Goal: Obtain resource: Download file/media

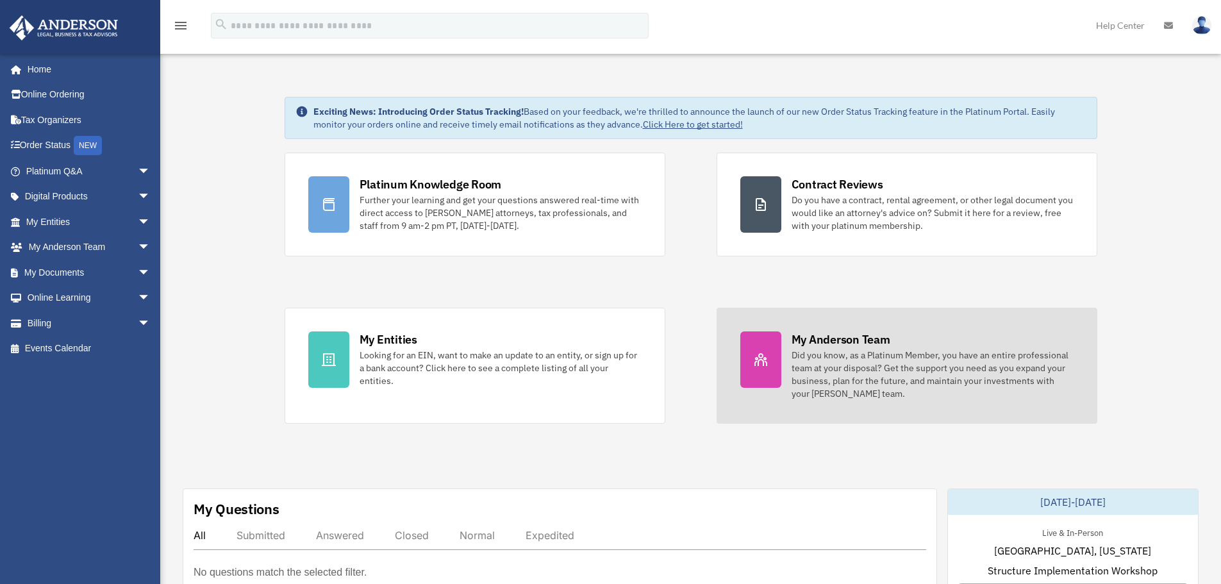
click at [857, 368] on div "Did you know, as a Platinum Member, you have an entire professional team at you…" at bounding box center [932, 374] width 282 height 51
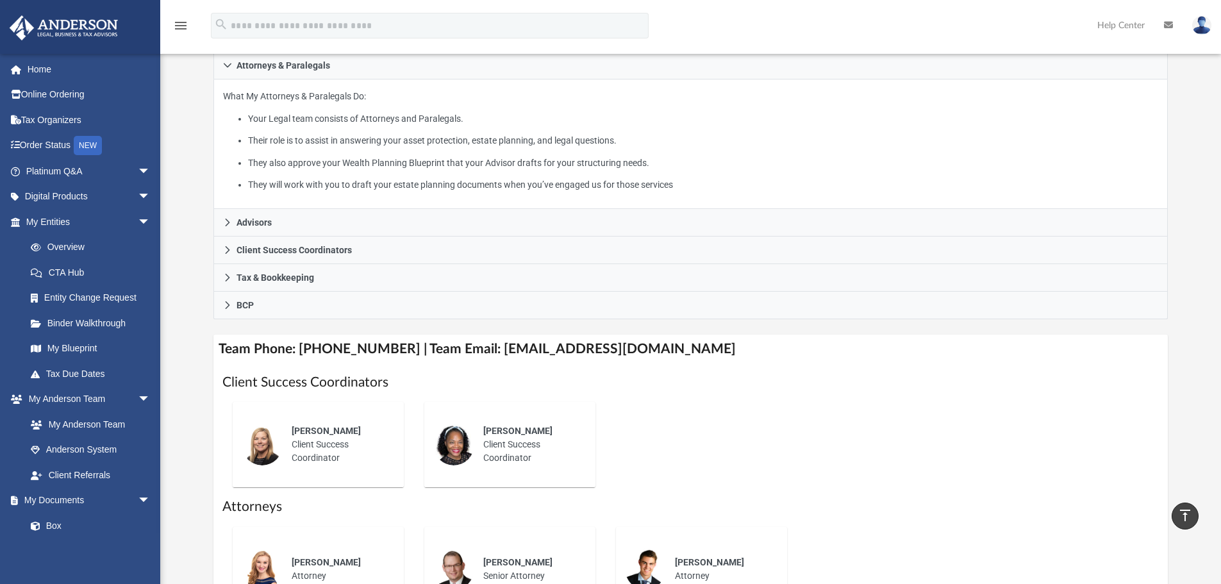
scroll to position [185, 0]
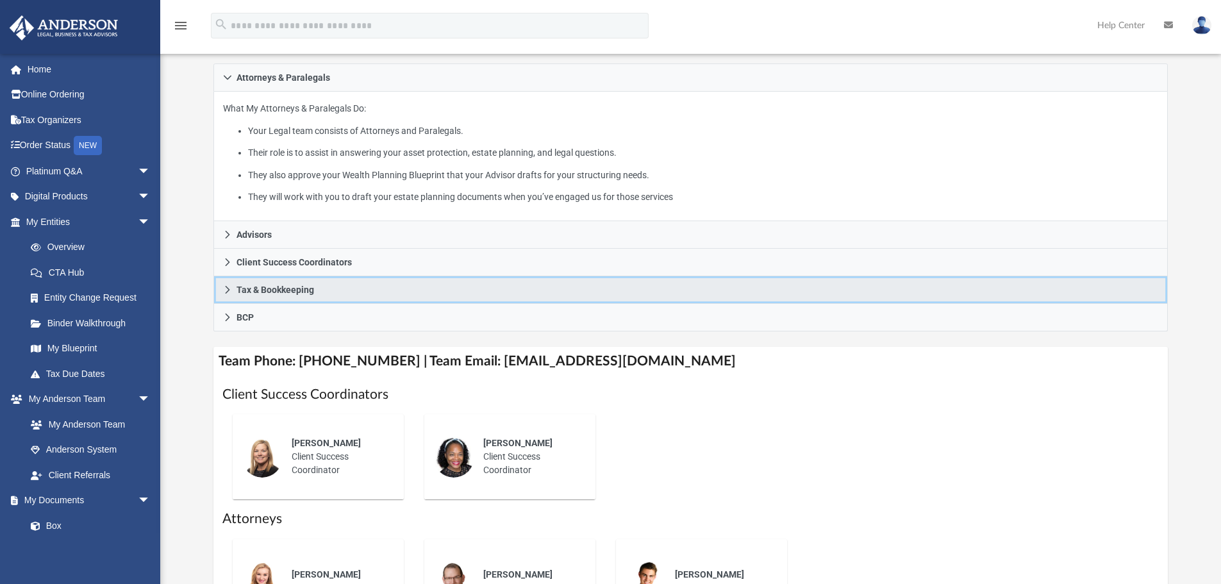
click at [227, 293] on icon at bounding box center [227, 289] width 9 height 9
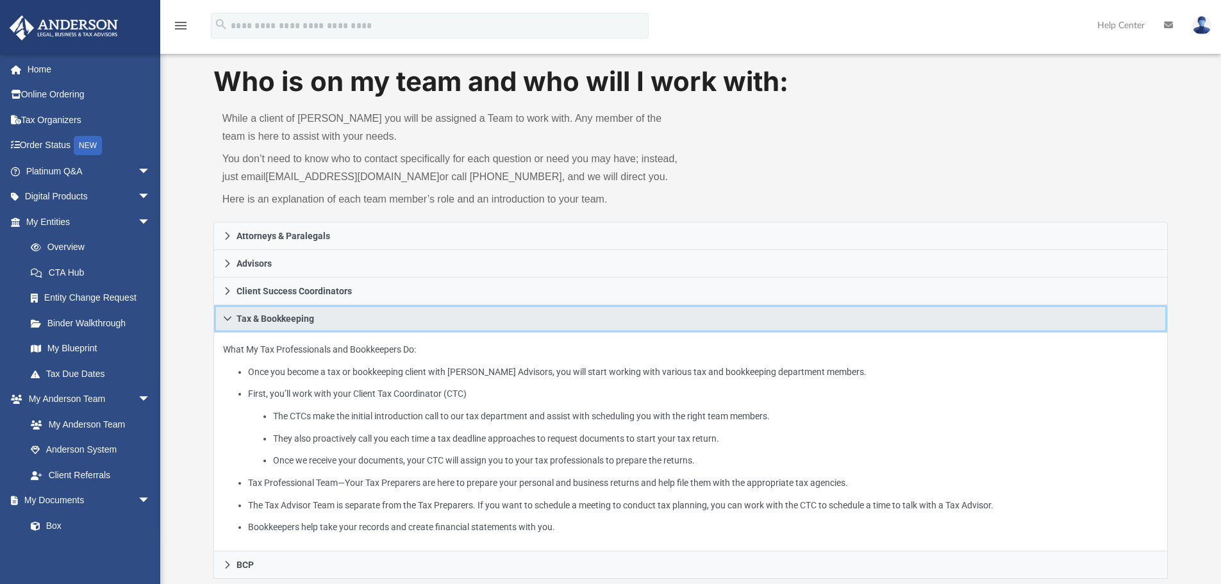
scroll to position [0, 0]
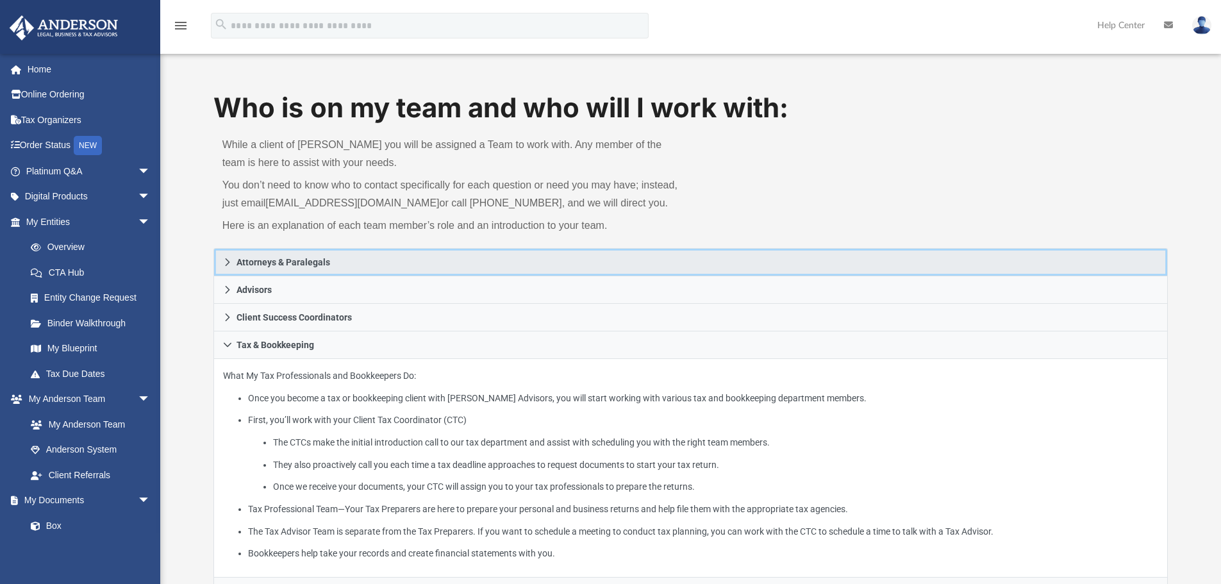
click at [221, 268] on link "Attorneys & Paralegals" at bounding box center [690, 262] width 955 height 28
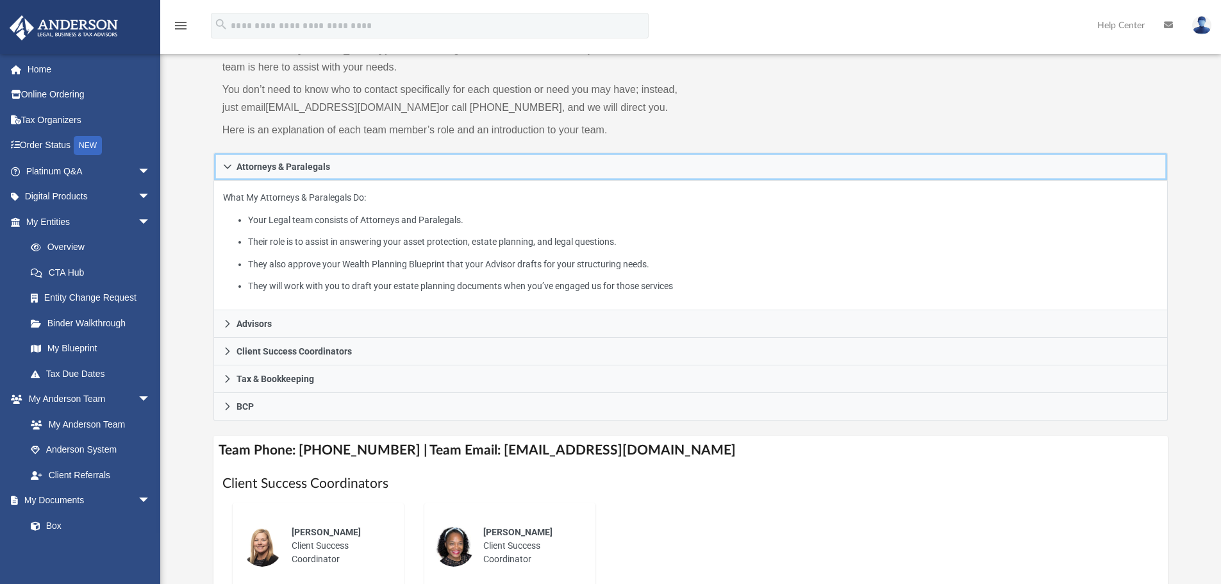
scroll to position [97, 0]
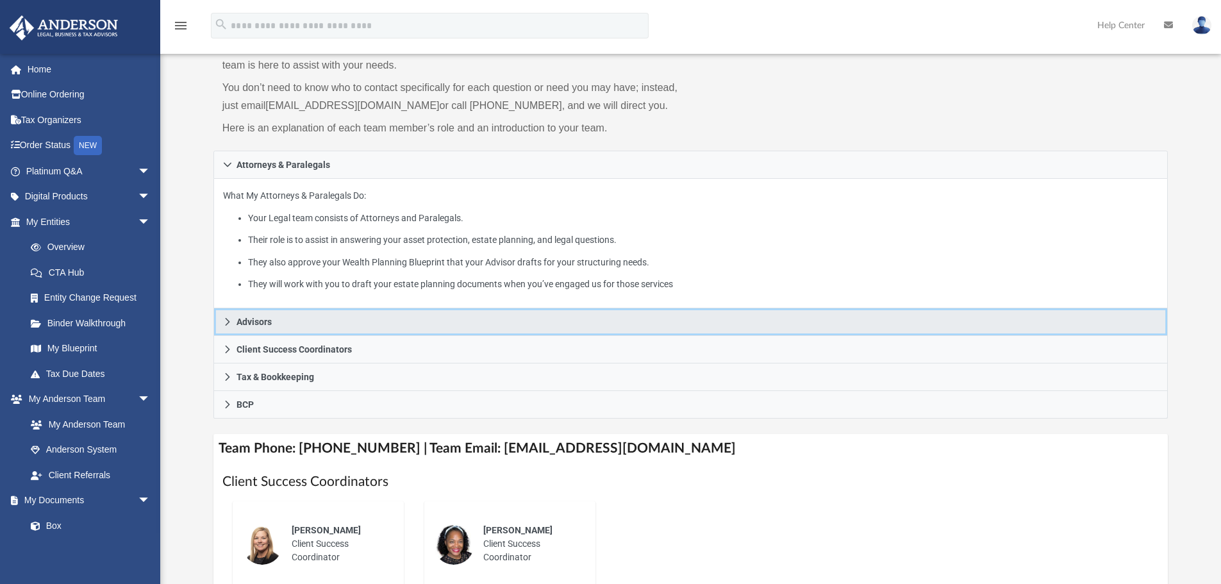
click at [223, 327] on link "Advisors" at bounding box center [690, 322] width 955 height 28
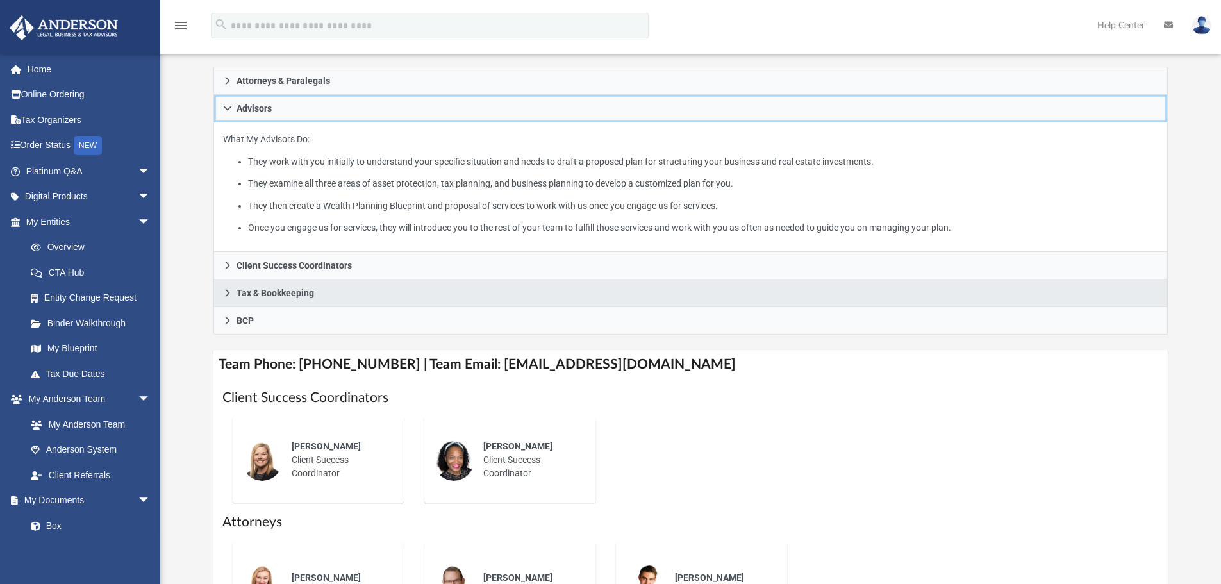
scroll to position [194, 0]
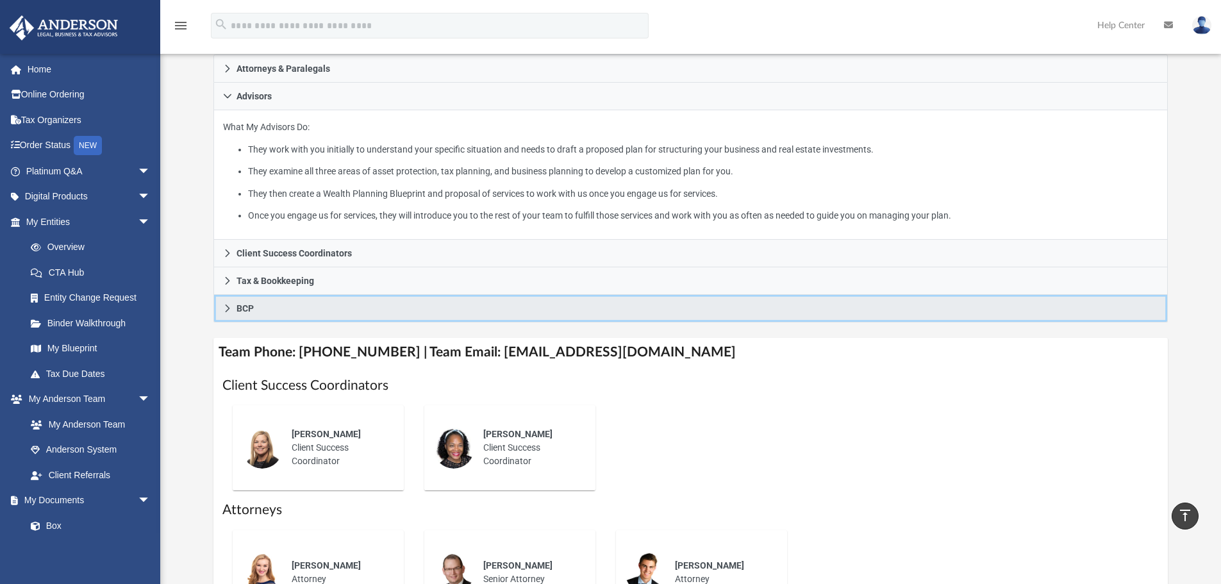
click at [223, 311] on icon at bounding box center [227, 308] width 9 height 9
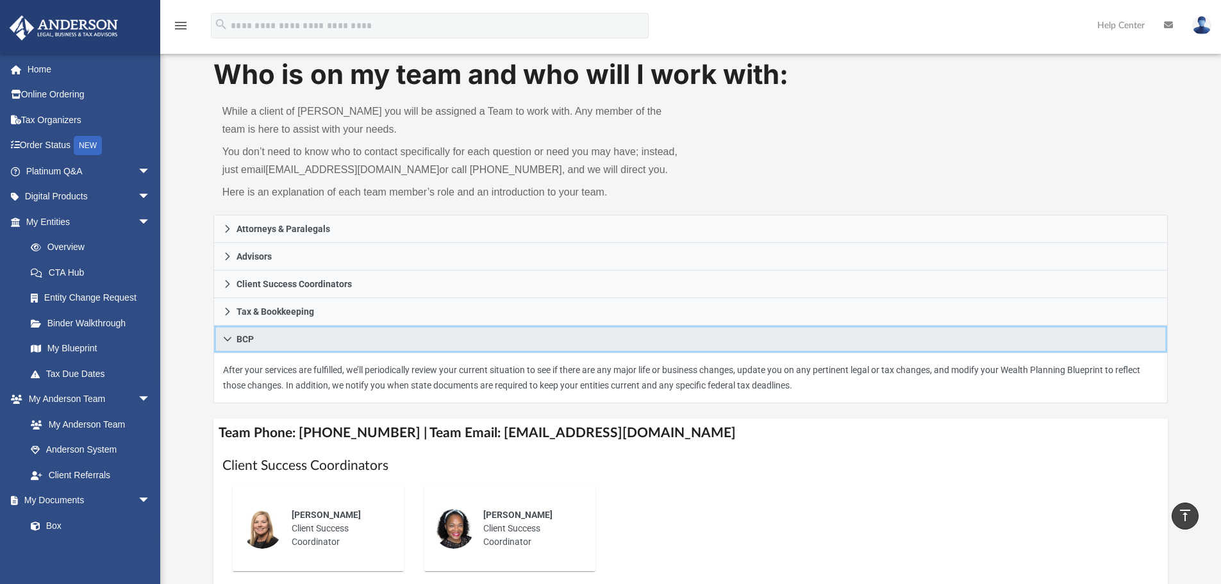
scroll to position [0, 0]
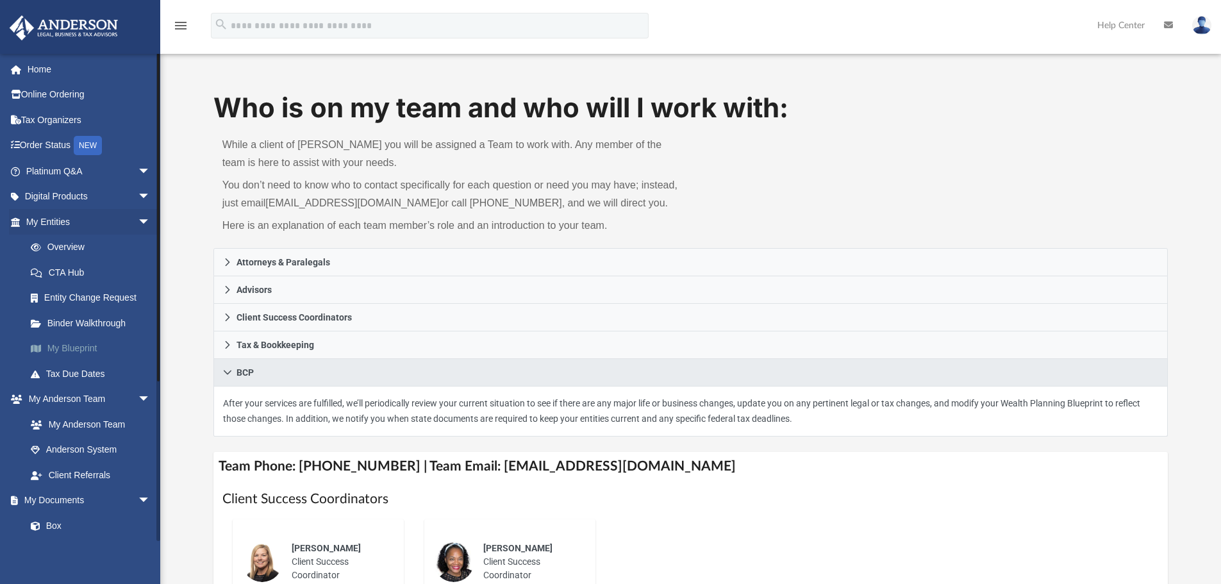
click at [60, 354] on link "My Blueprint" at bounding box center [94, 349] width 152 height 26
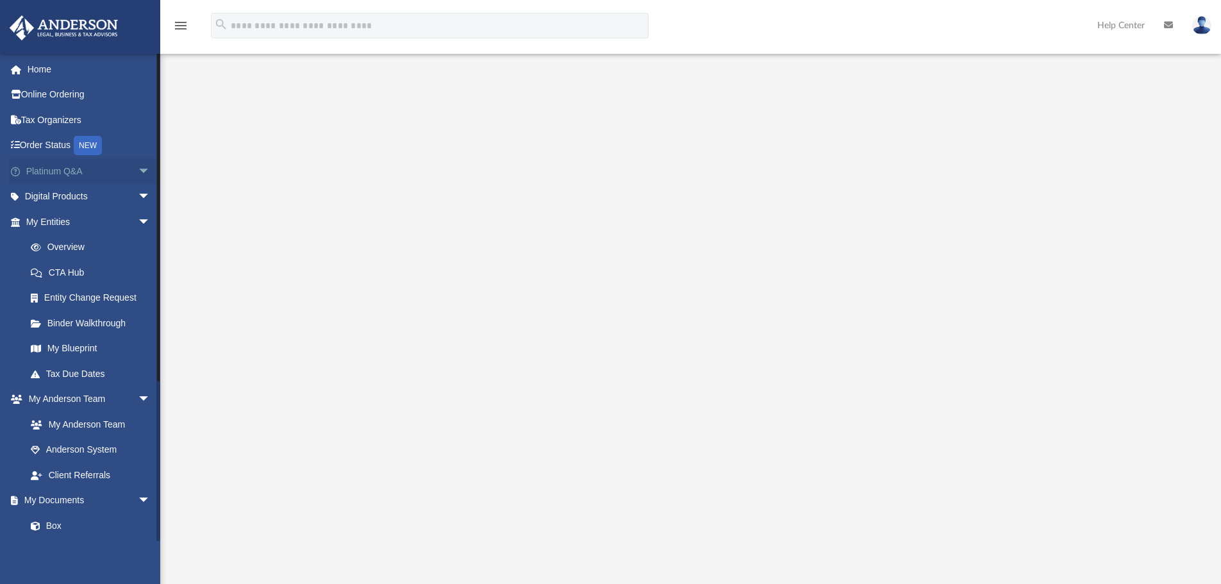
click at [138, 170] on span "arrow_drop_down" at bounding box center [151, 171] width 26 height 26
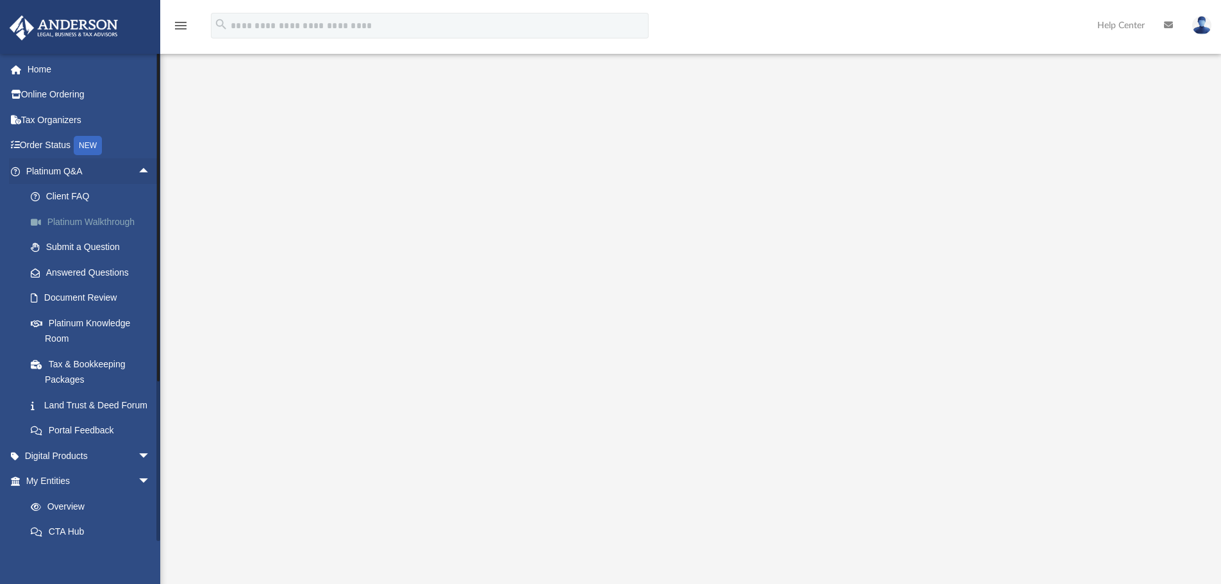
click at [76, 218] on link "Platinum Walkthrough" at bounding box center [94, 222] width 152 height 26
click at [1196, 26] on img at bounding box center [1201, 25] width 19 height 19
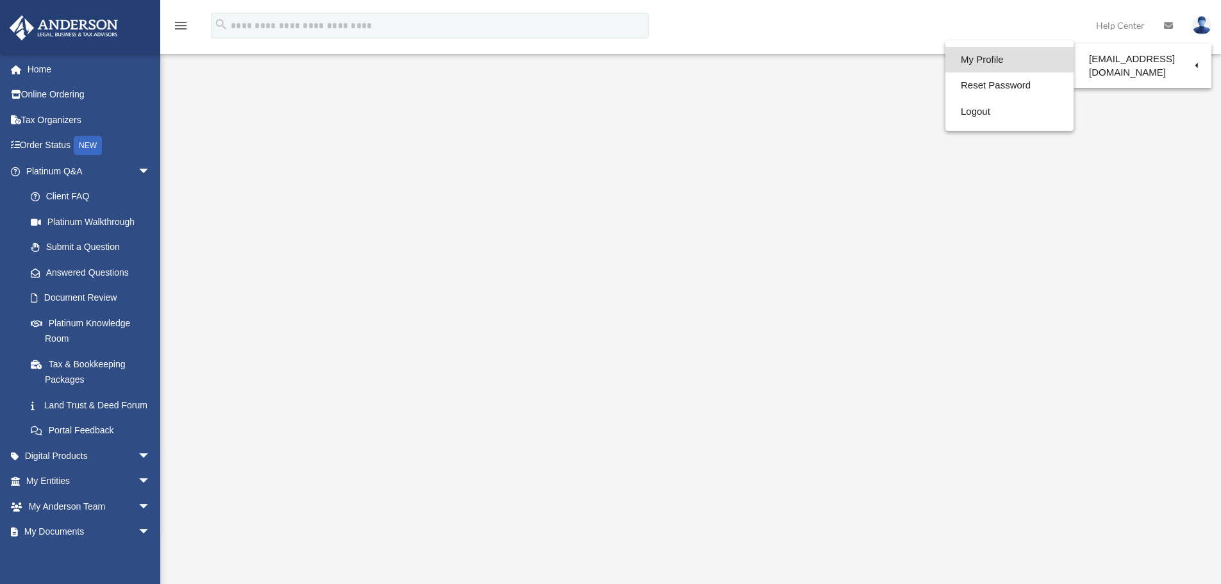
click at [960, 60] on link "My Profile" at bounding box center [1009, 60] width 128 height 26
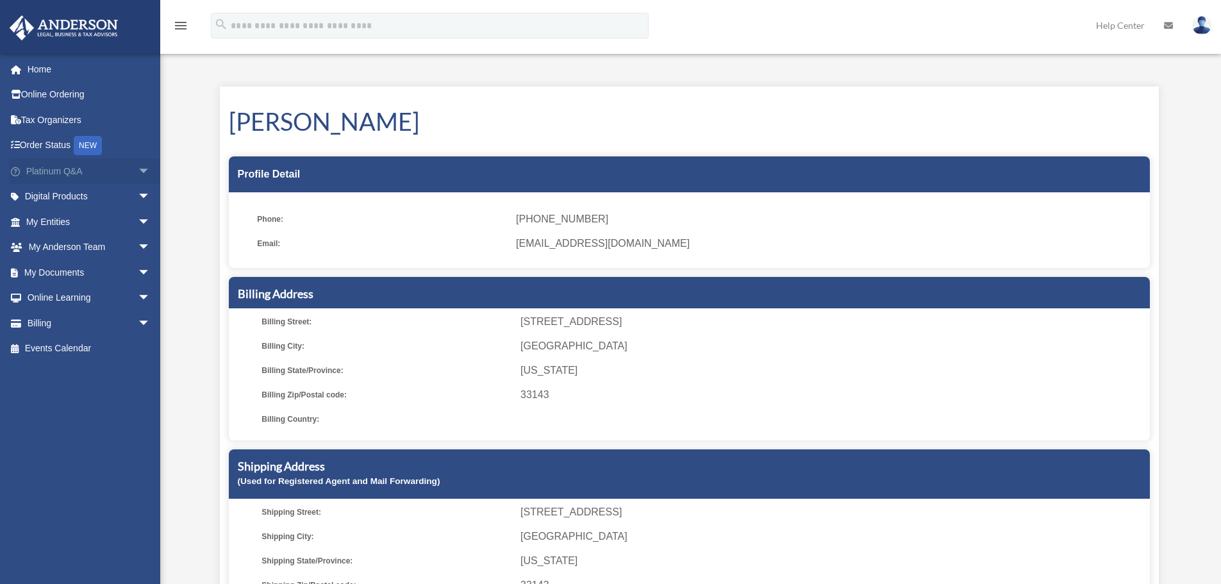
click at [60, 177] on link "Platinum Q&A arrow_drop_down" at bounding box center [89, 171] width 161 height 26
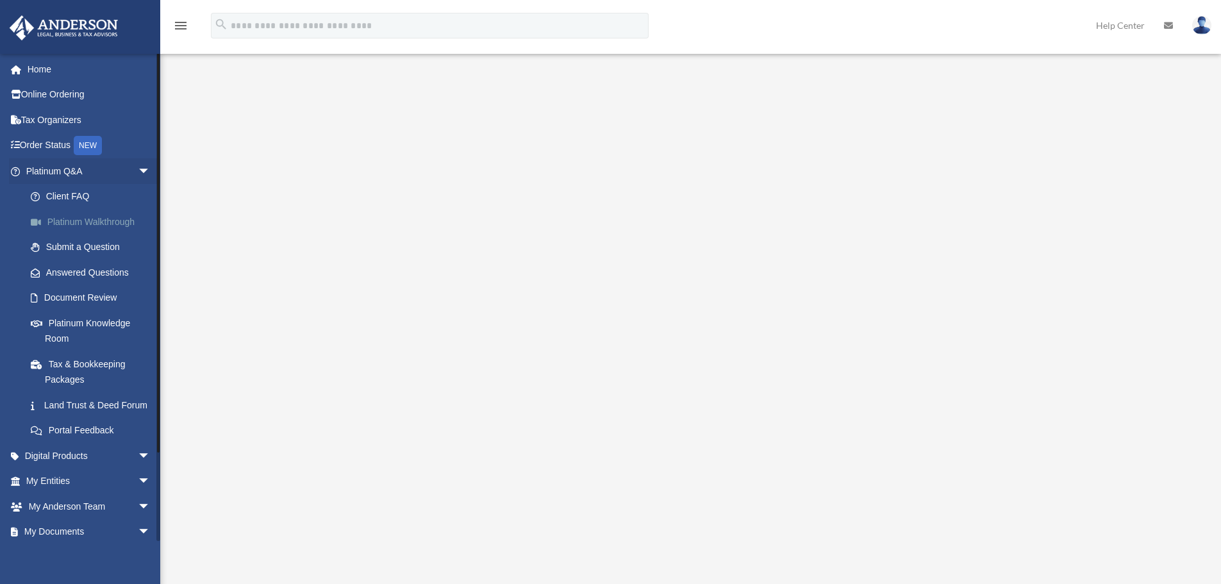
click at [117, 218] on link "Platinum Walkthrough" at bounding box center [94, 222] width 152 height 26
click at [1204, 35] on link at bounding box center [1201, 25] width 38 height 56
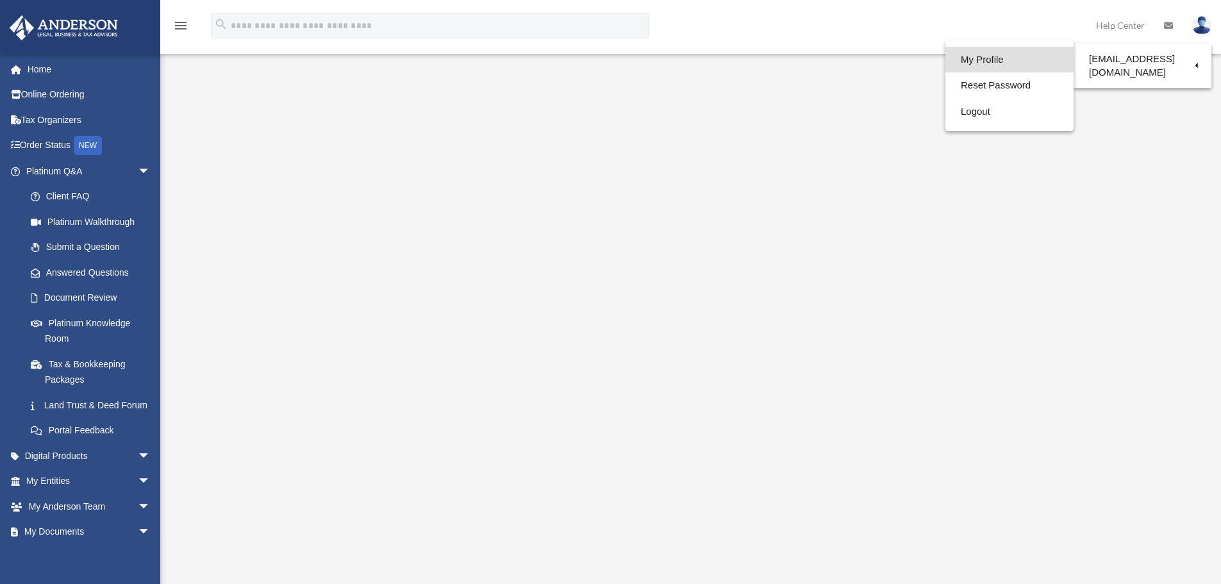
click at [975, 64] on link "My Profile" at bounding box center [1009, 60] width 128 height 26
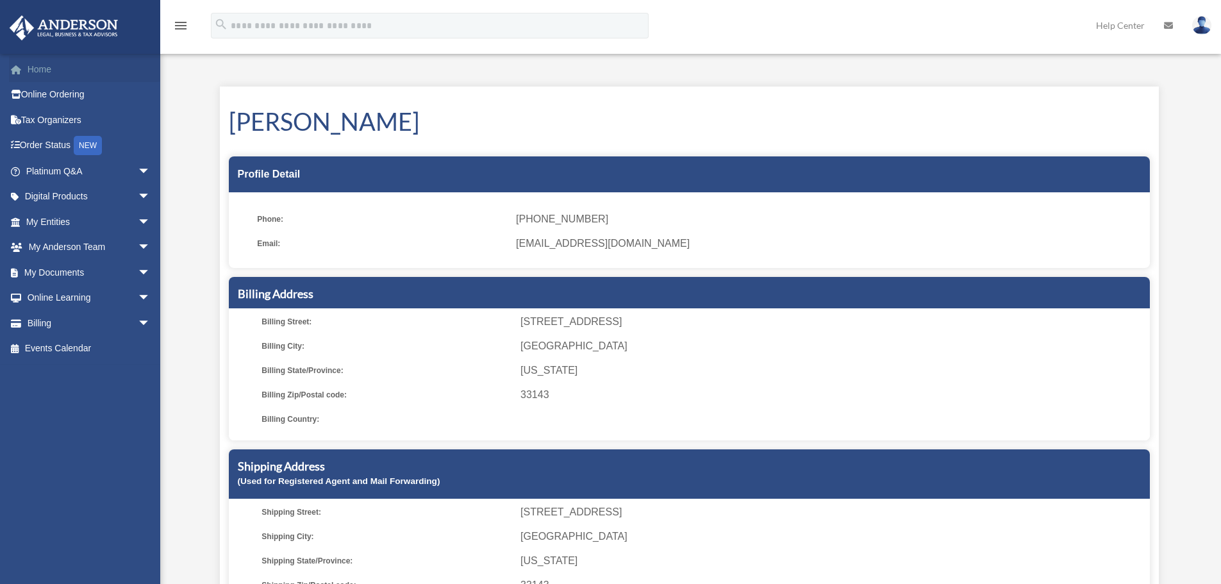
click at [60, 70] on link "Home" at bounding box center [89, 69] width 161 height 26
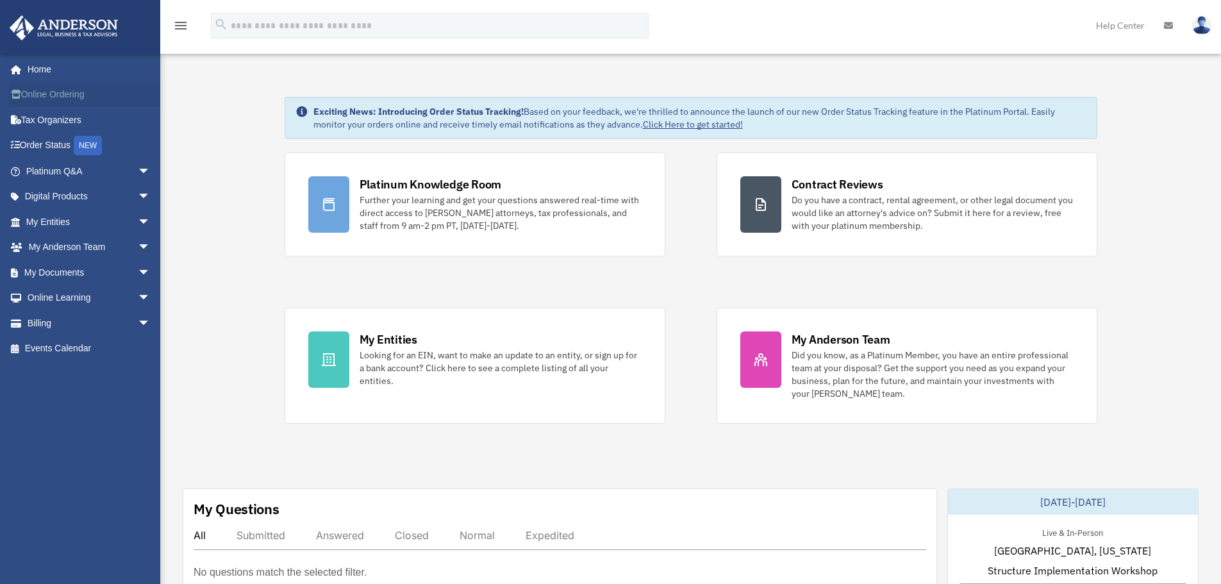
click at [65, 94] on link "Online Ordering" at bounding box center [89, 95] width 161 height 26
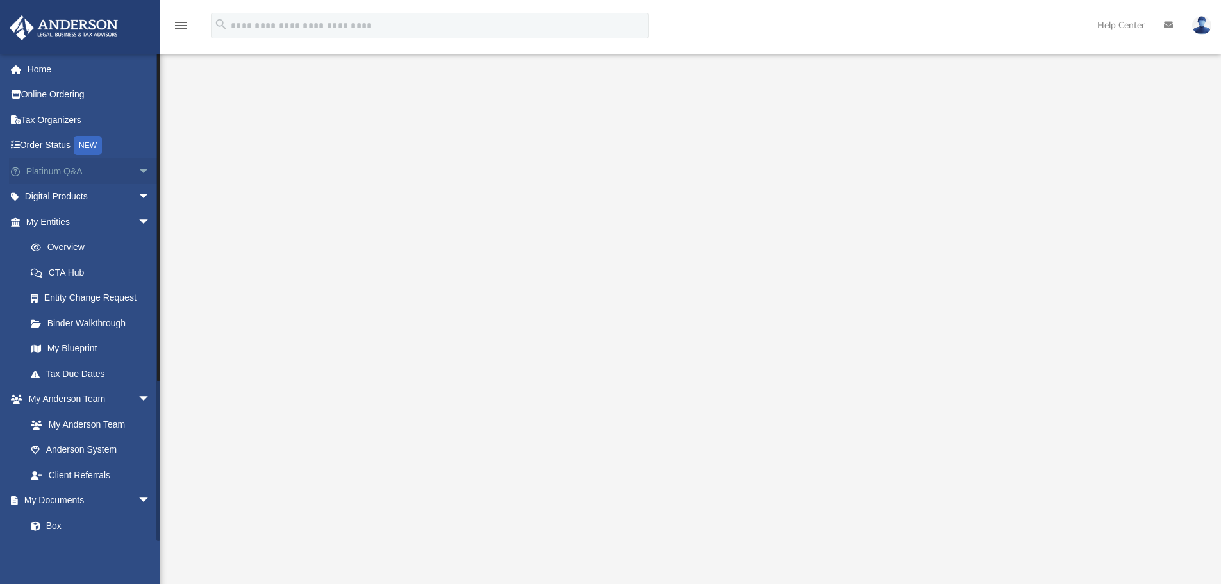
click at [75, 171] on link "Platinum Q&A arrow_drop_down" at bounding box center [89, 171] width 161 height 26
click at [138, 172] on span "arrow_drop_down" at bounding box center [151, 171] width 26 height 26
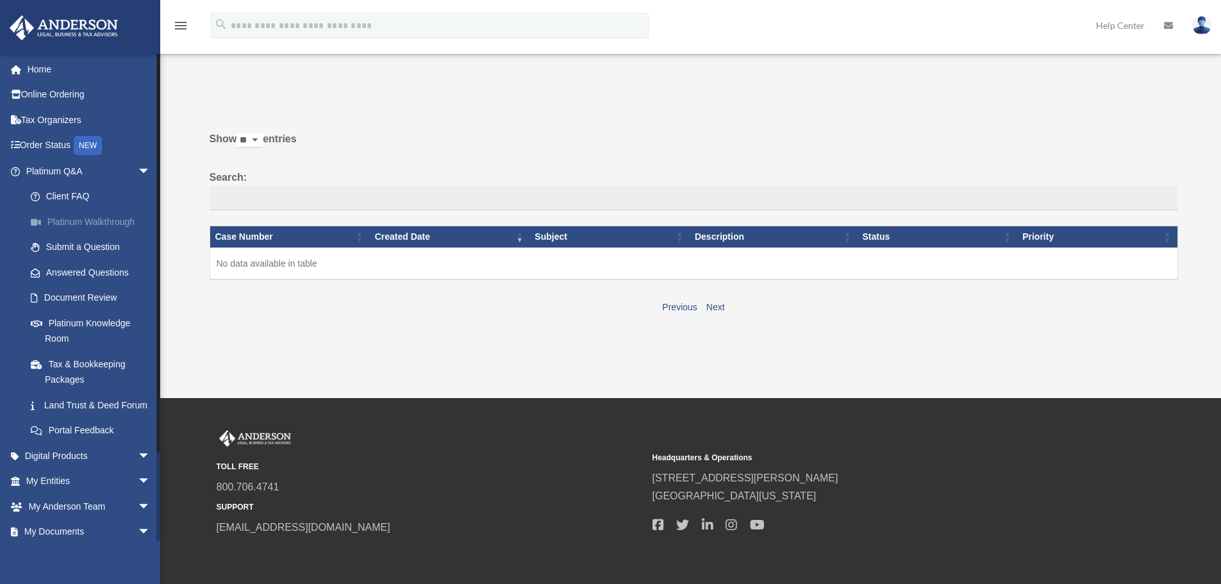
click at [129, 221] on link "Platinum Walkthrough" at bounding box center [94, 222] width 152 height 26
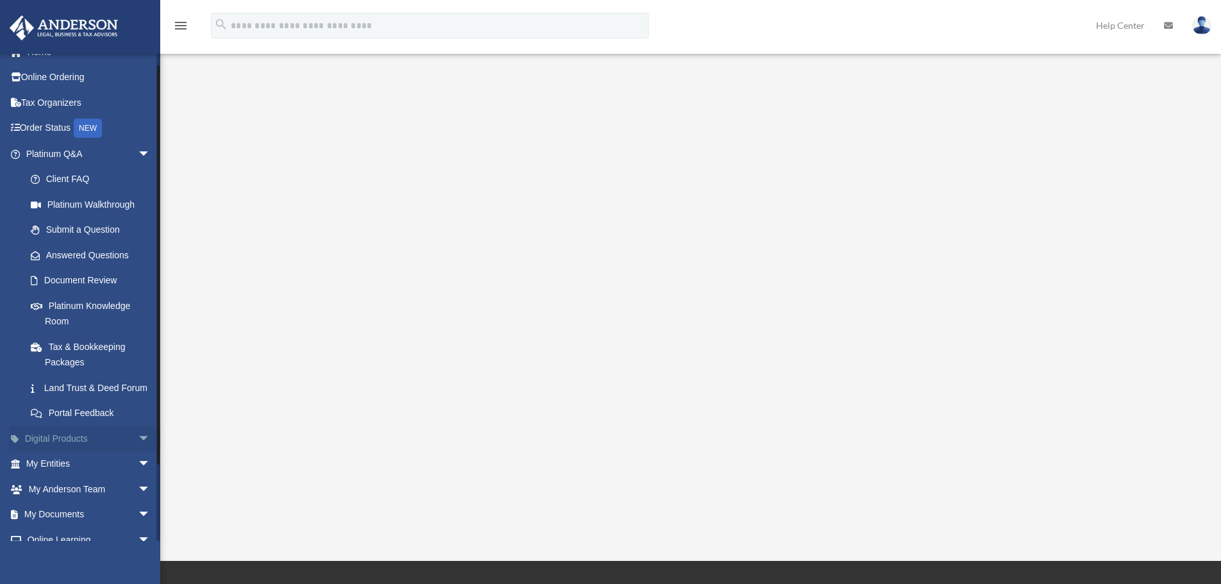
scroll to position [32, 0]
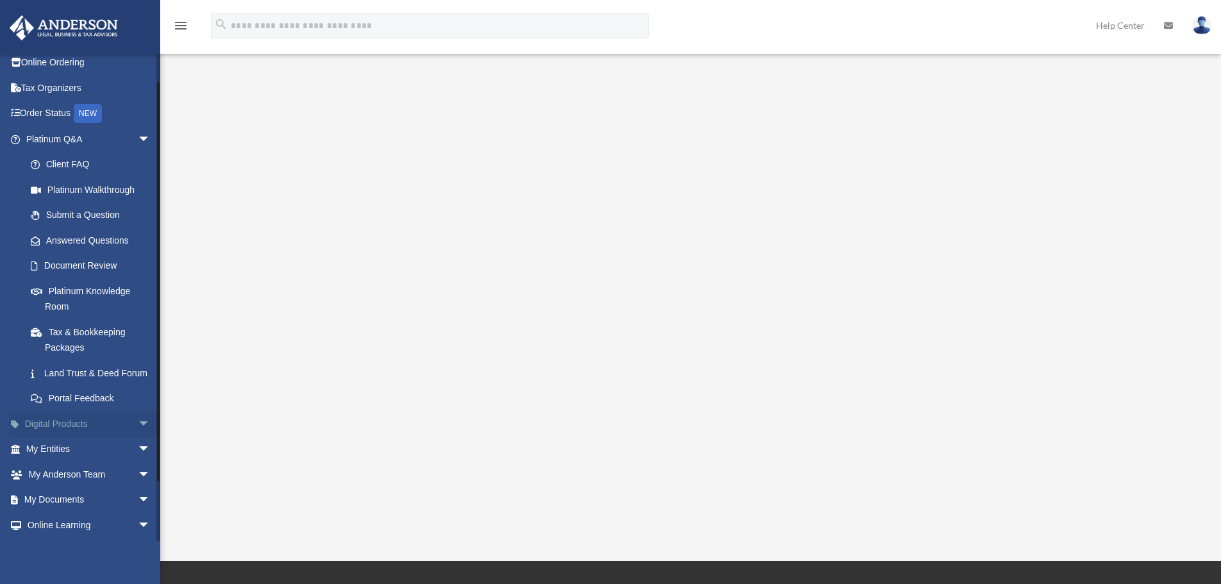
click at [60, 436] on link "Digital Products arrow_drop_down" at bounding box center [89, 424] width 161 height 26
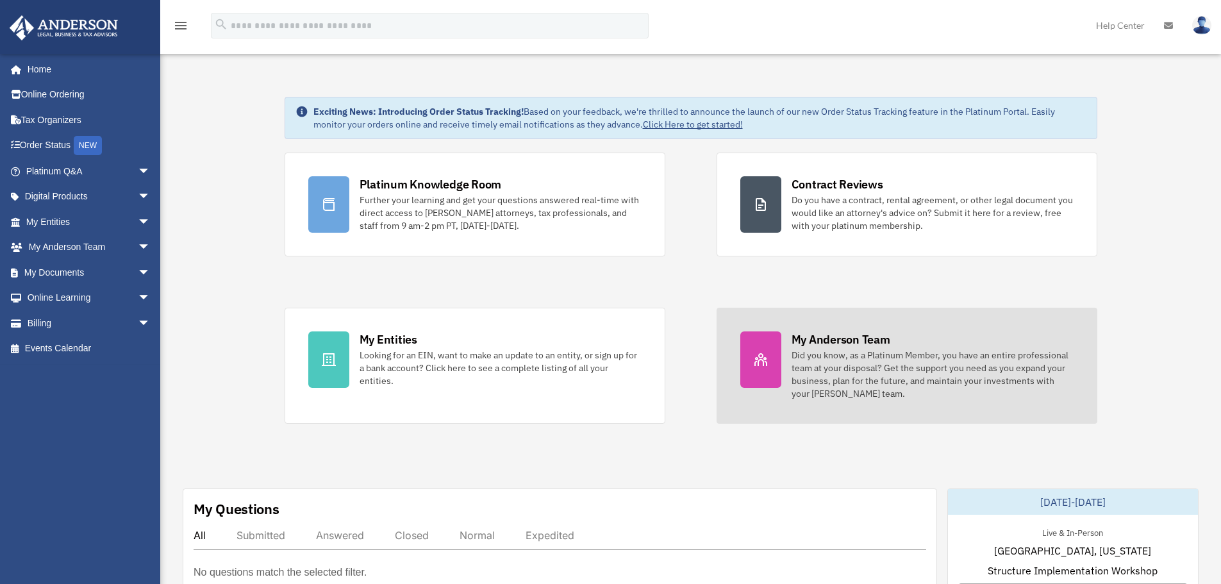
click at [820, 374] on div "Did you know, as a Platinum Member, you have an entire professional team at you…" at bounding box center [932, 374] width 282 height 51
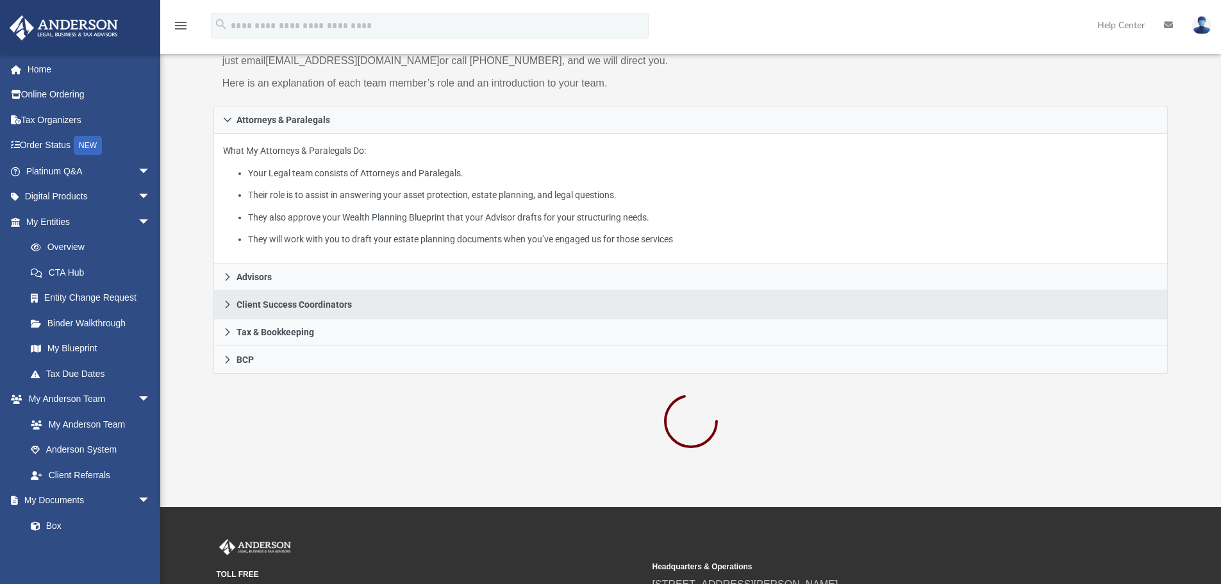
scroll to position [146, 0]
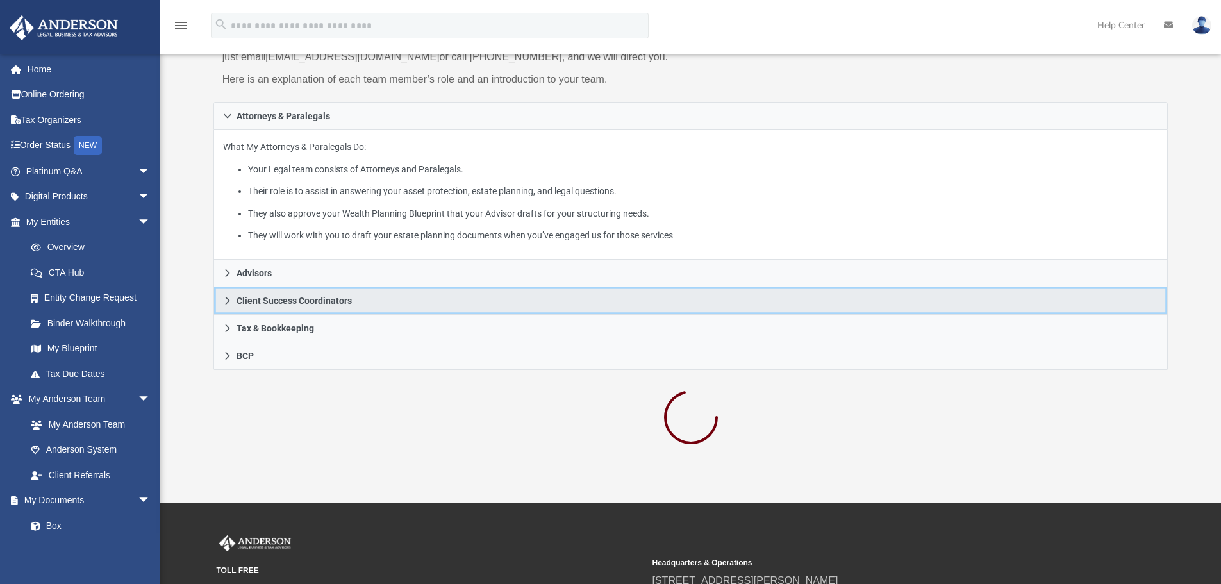
click at [289, 301] on span "Client Success Coordinators" at bounding box center [293, 300] width 115 height 9
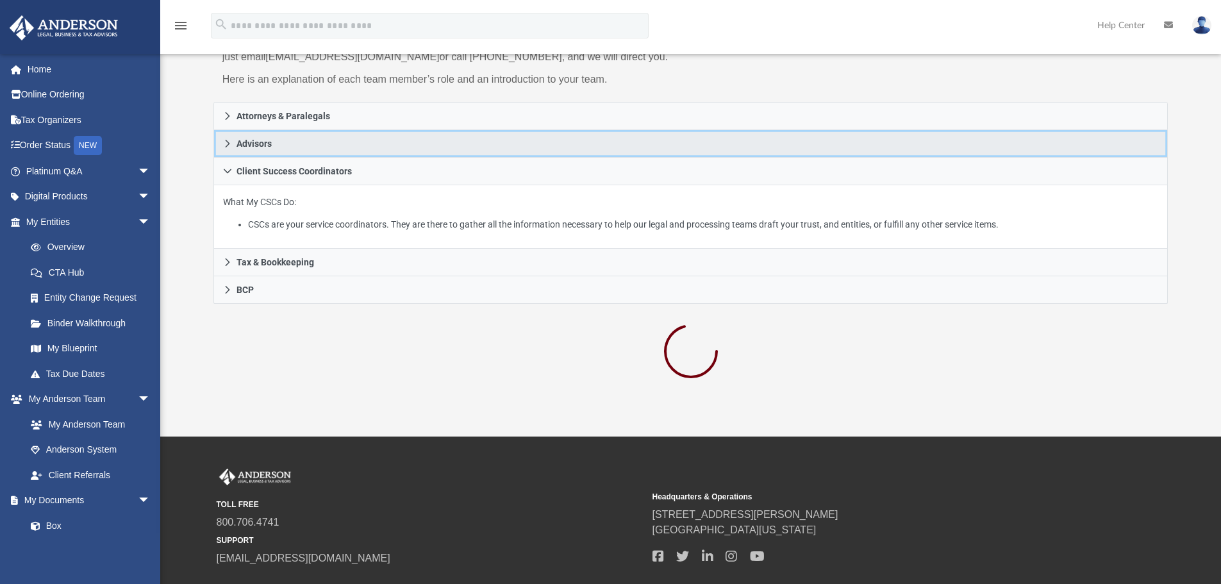
click at [227, 147] on icon at bounding box center [227, 143] width 9 height 9
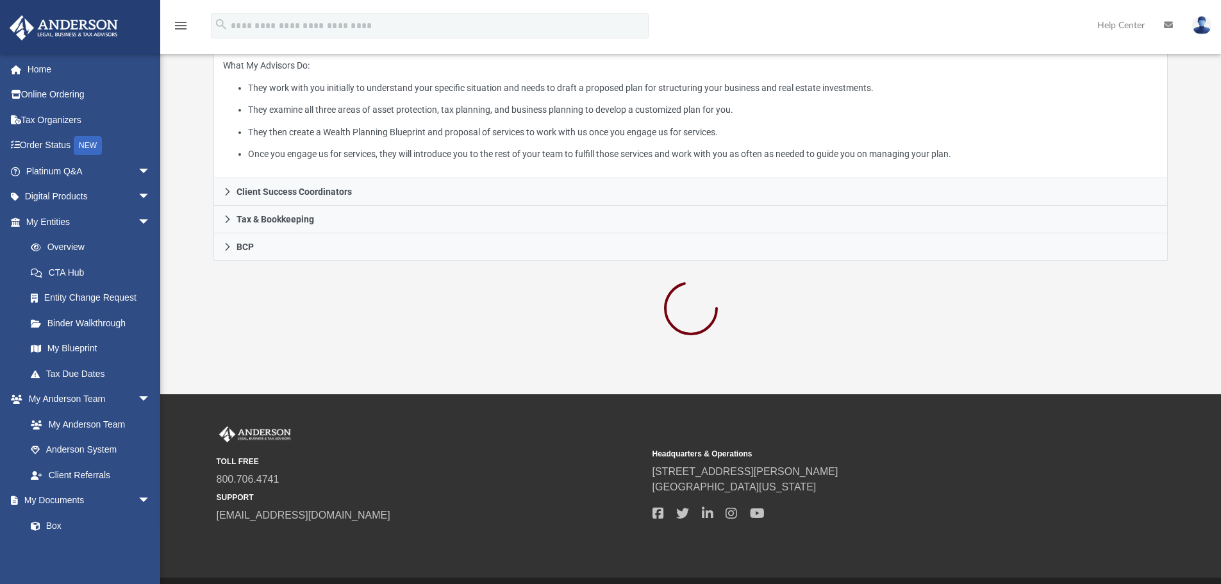
scroll to position [294, 0]
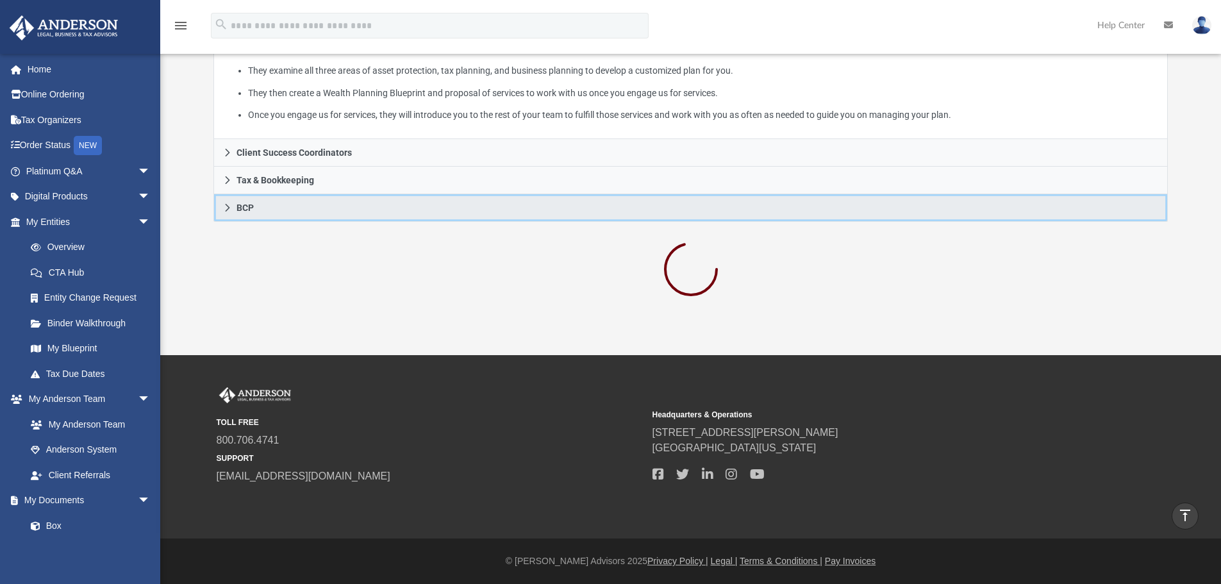
click at [228, 214] on link "BCP" at bounding box center [690, 208] width 955 height 28
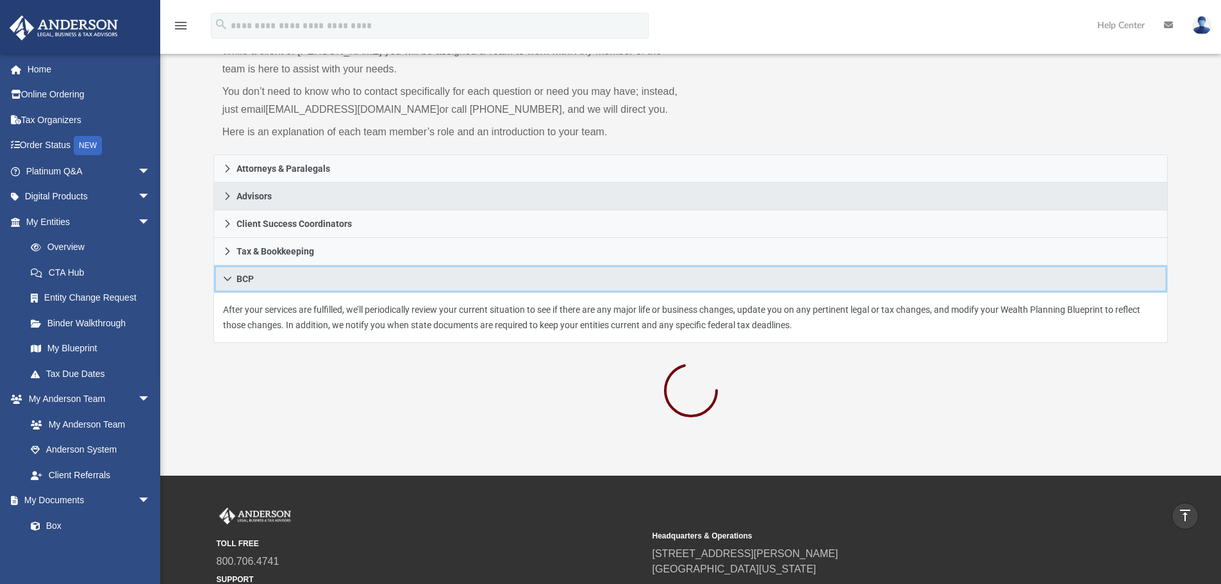
scroll to position [0, 0]
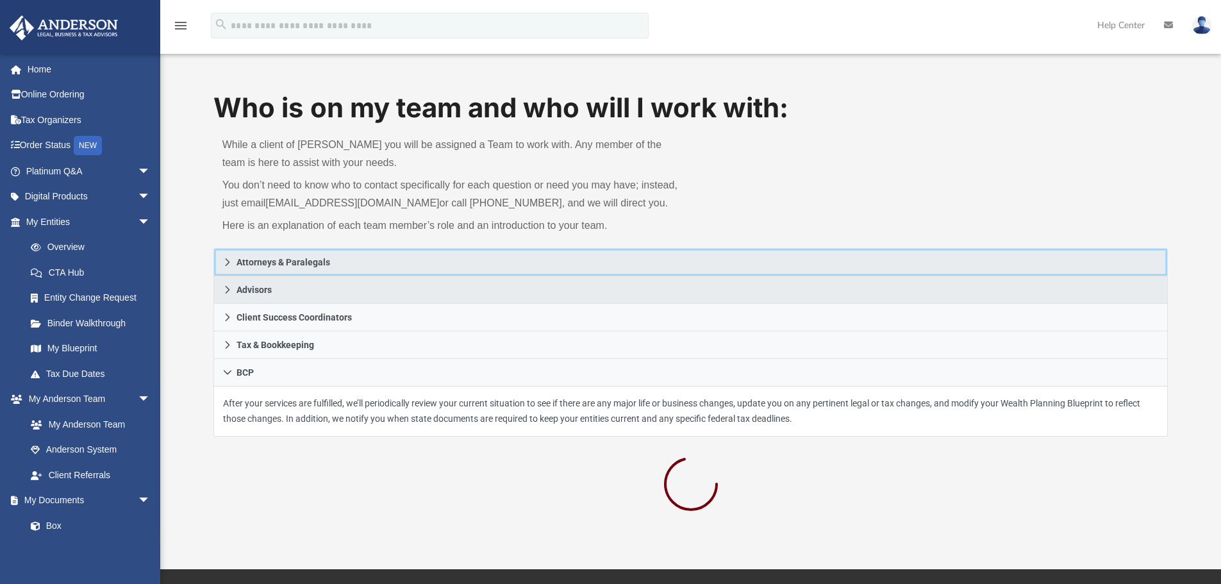
click at [290, 263] on span "Attorneys & Paralegals" at bounding box center [283, 262] width 94 height 9
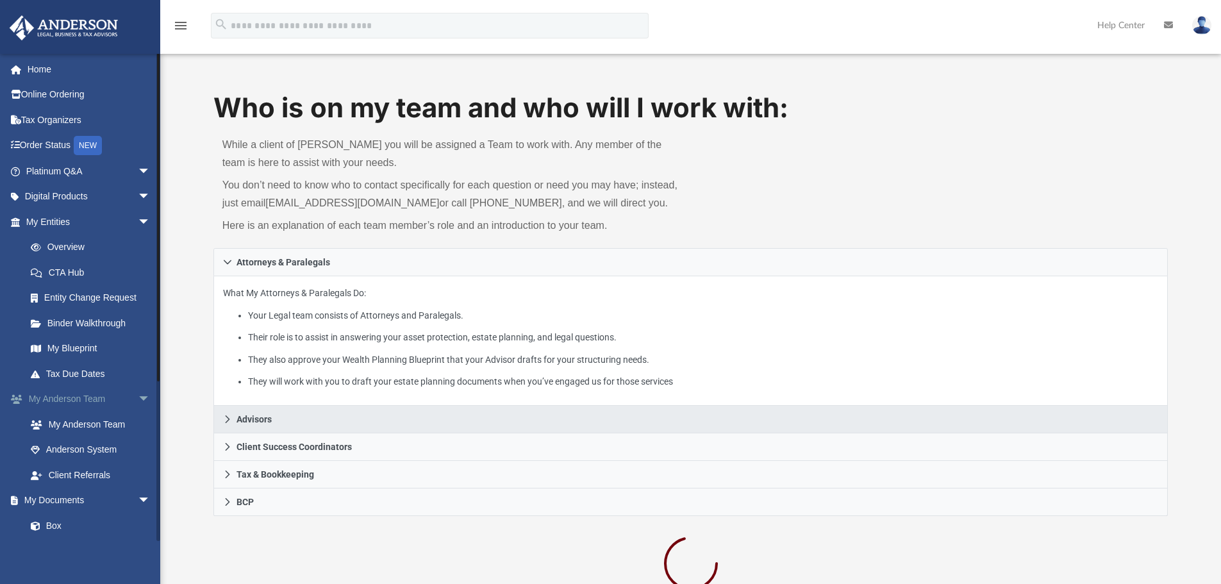
click at [75, 400] on link "My Anderson Team arrow_drop_down" at bounding box center [89, 399] width 161 height 26
click at [51, 174] on link "Platinum Q&A arrow_drop_down" at bounding box center [89, 171] width 161 height 26
click at [138, 172] on span "arrow_drop_down" at bounding box center [151, 171] width 26 height 26
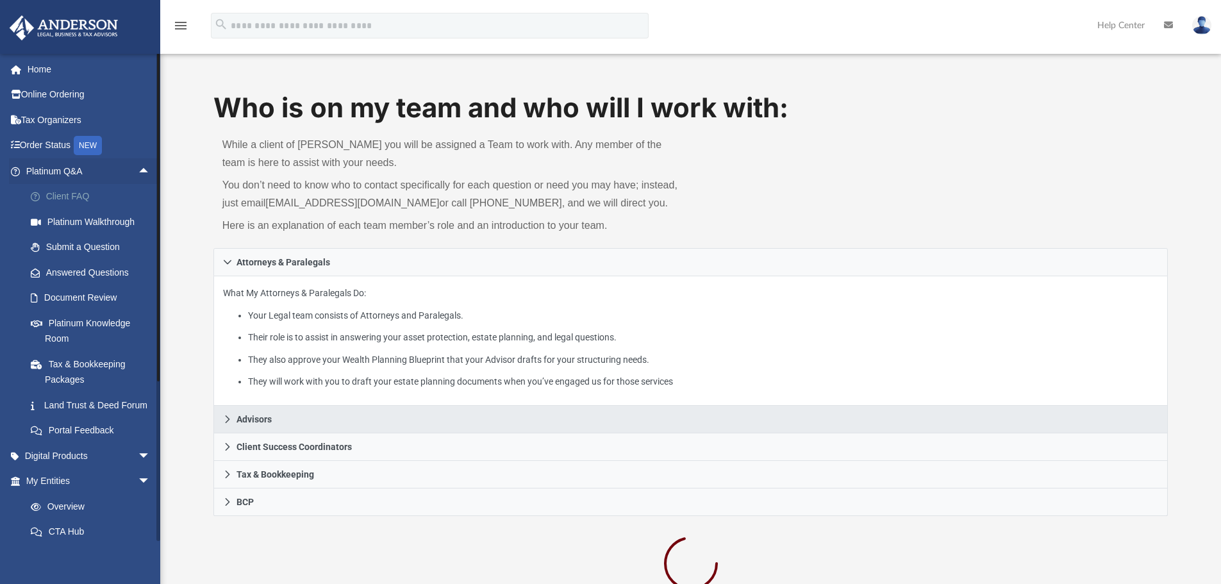
click at [63, 199] on link "Client FAQ" at bounding box center [94, 197] width 152 height 26
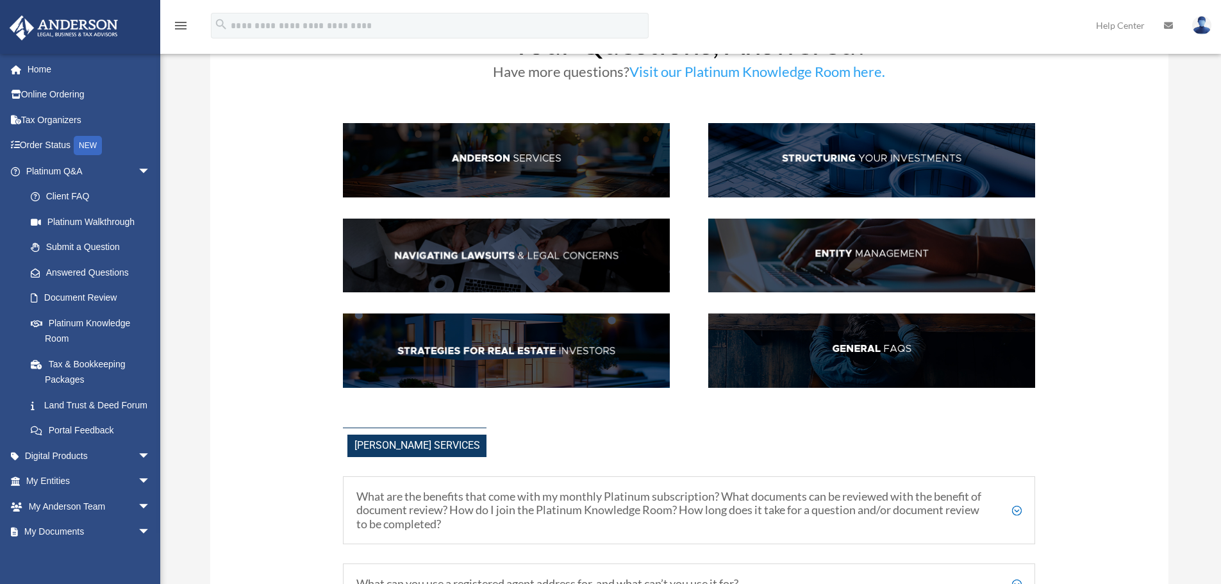
scroll to position [80, 0]
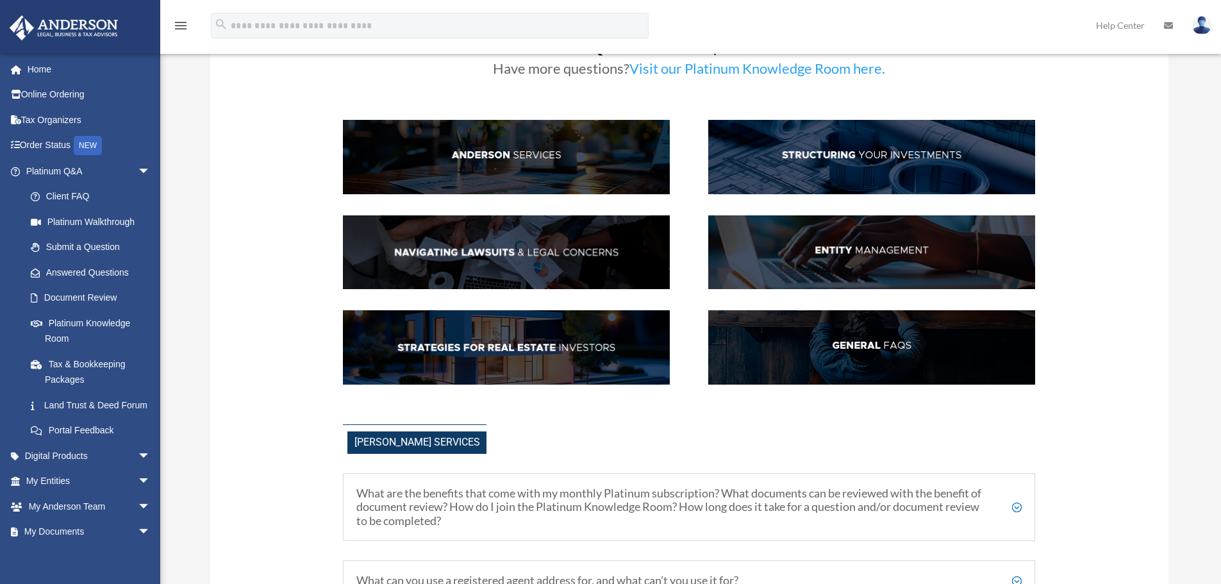
click at [851, 170] on img at bounding box center [871, 157] width 327 height 74
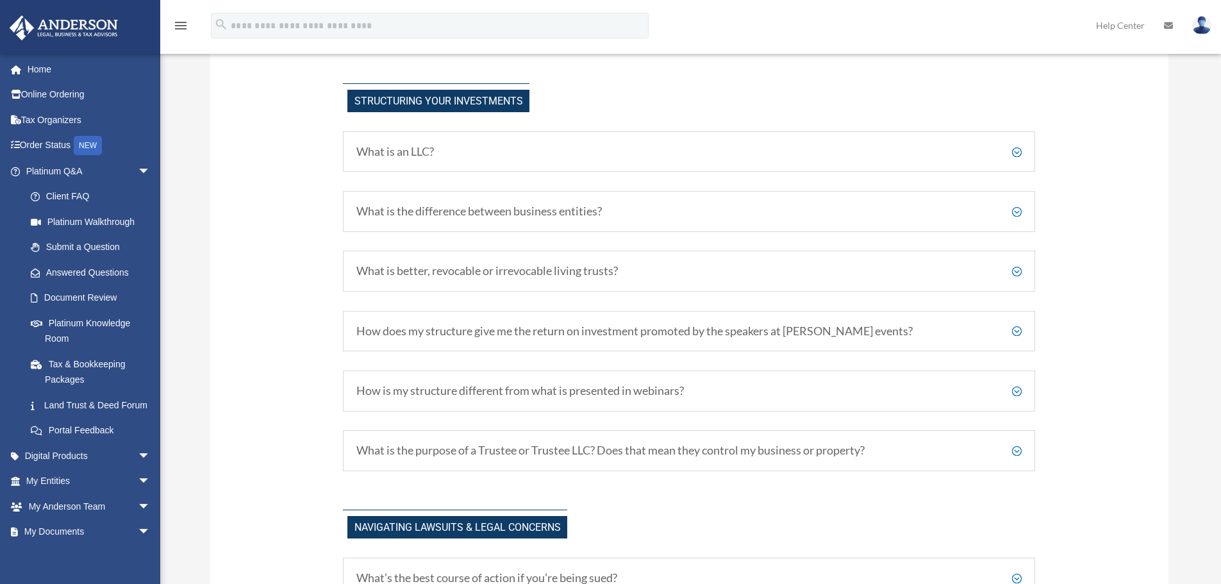
scroll to position [702, 0]
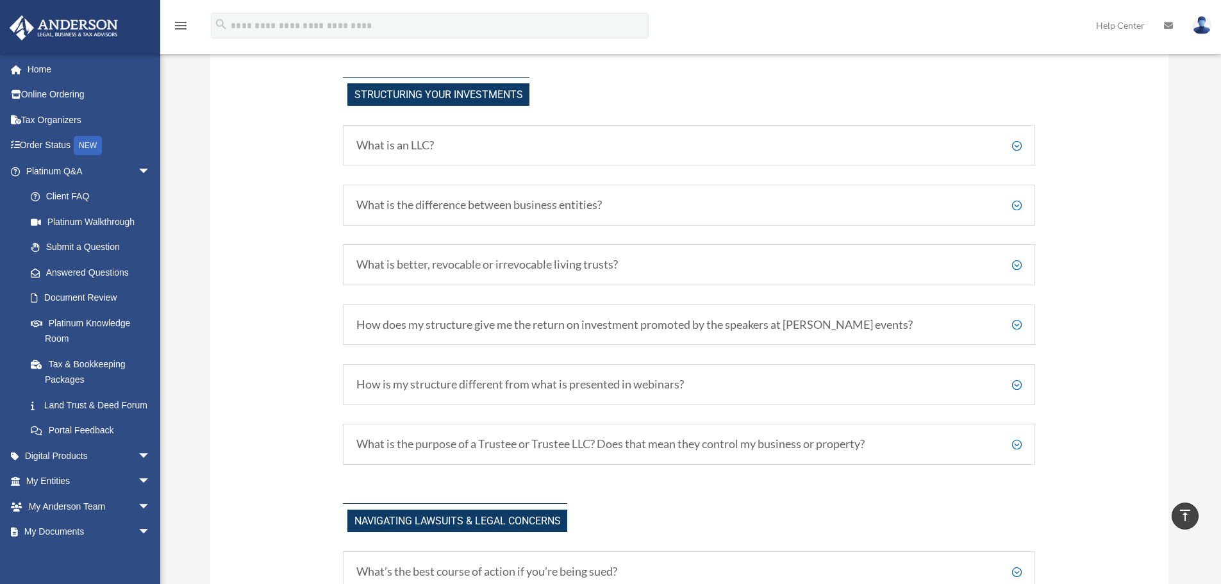
click at [1015, 265] on h5 "What is better, revocable or irrevocable living trusts?" at bounding box center [688, 265] width 665 height 14
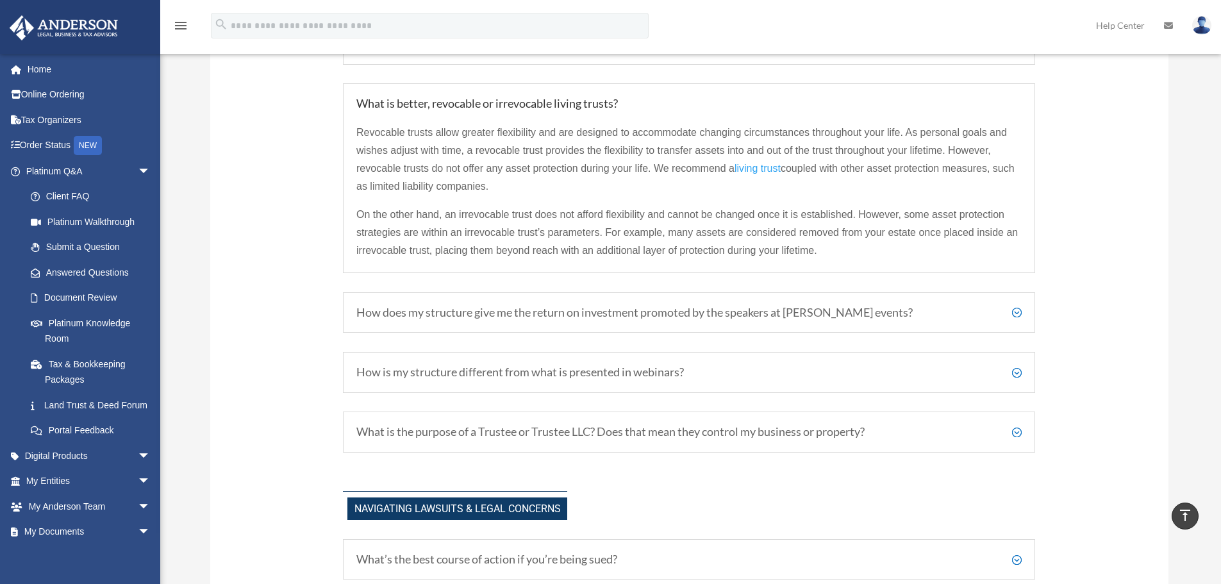
scroll to position [869, 0]
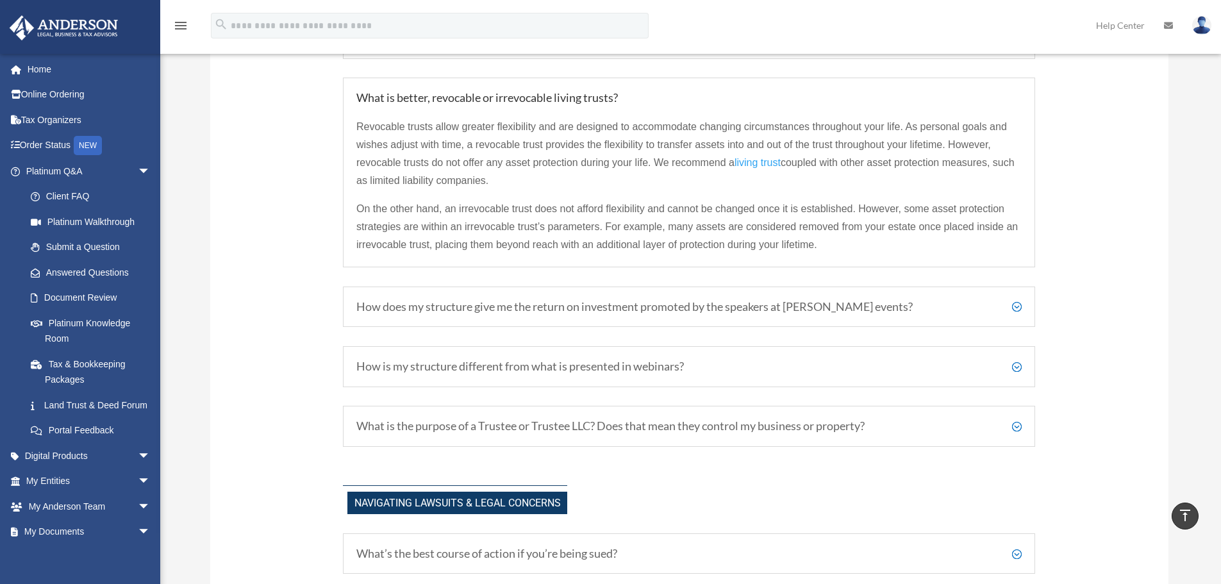
click at [1016, 312] on h5 "How does my structure give me the return on investment promoted by the speakers…" at bounding box center [688, 307] width 665 height 14
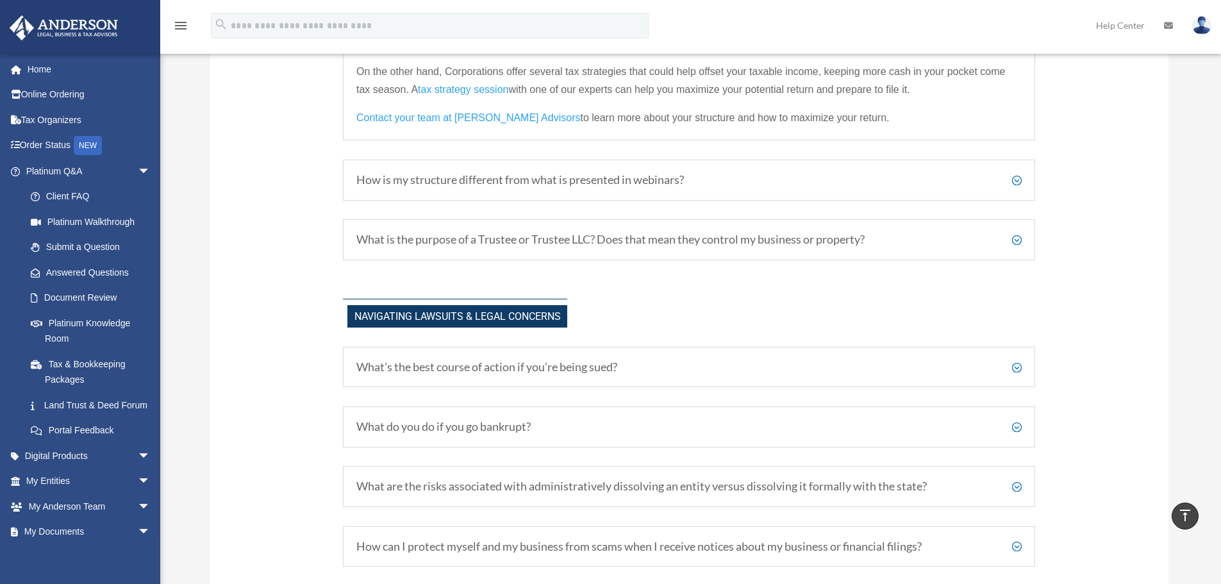
scroll to position [1044, 0]
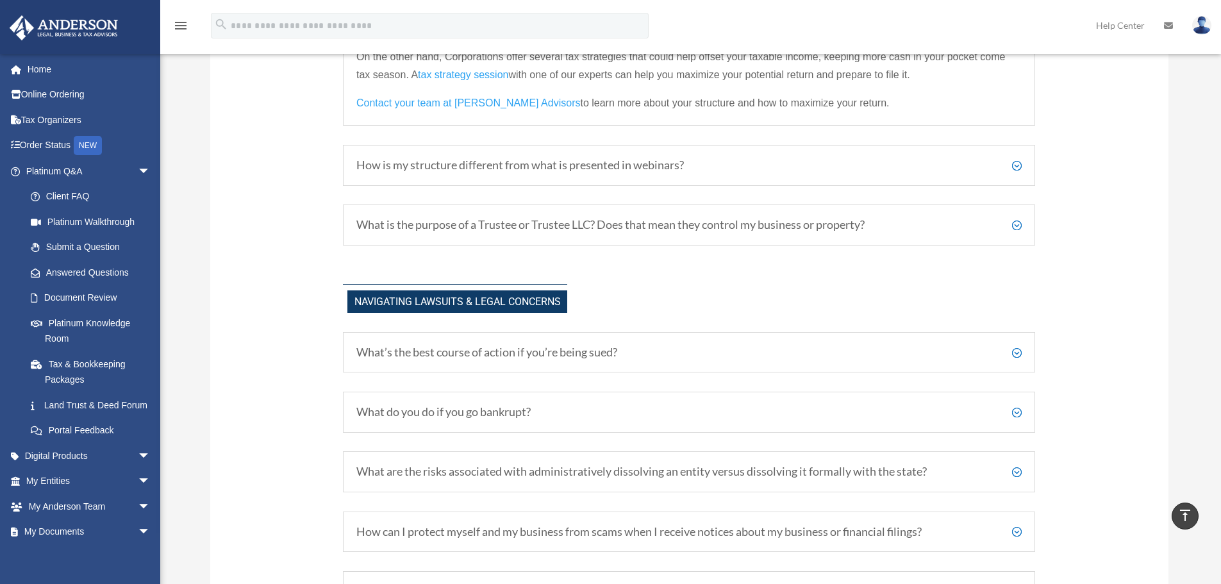
click at [1014, 162] on h5 "How is my structure different from what is presented in webinars?" at bounding box center [688, 165] width 665 height 14
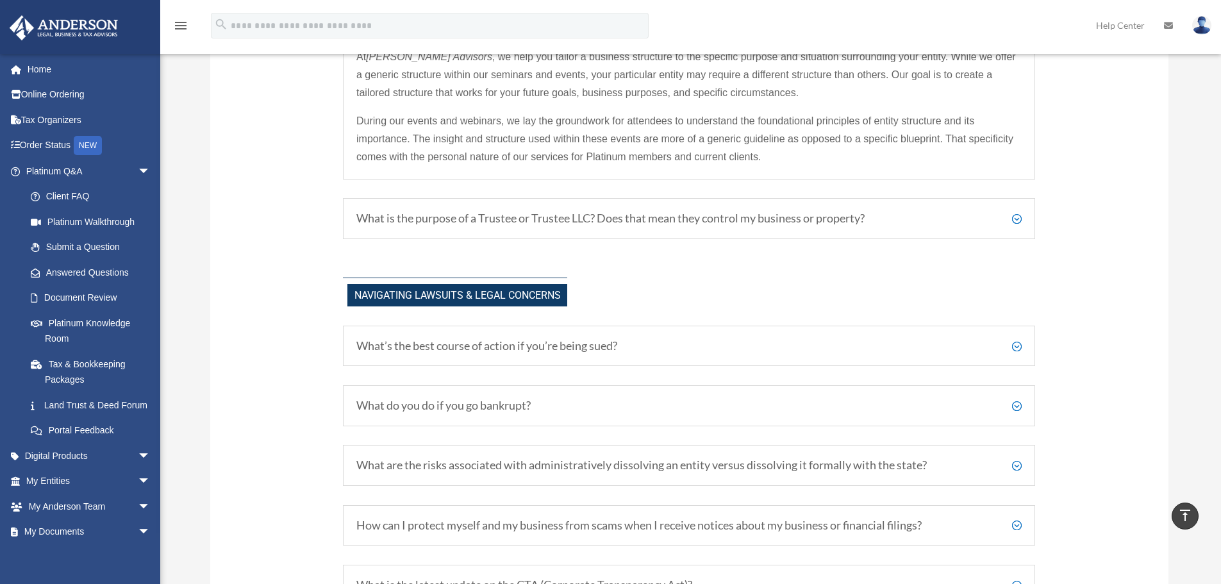
scroll to position [1060, 0]
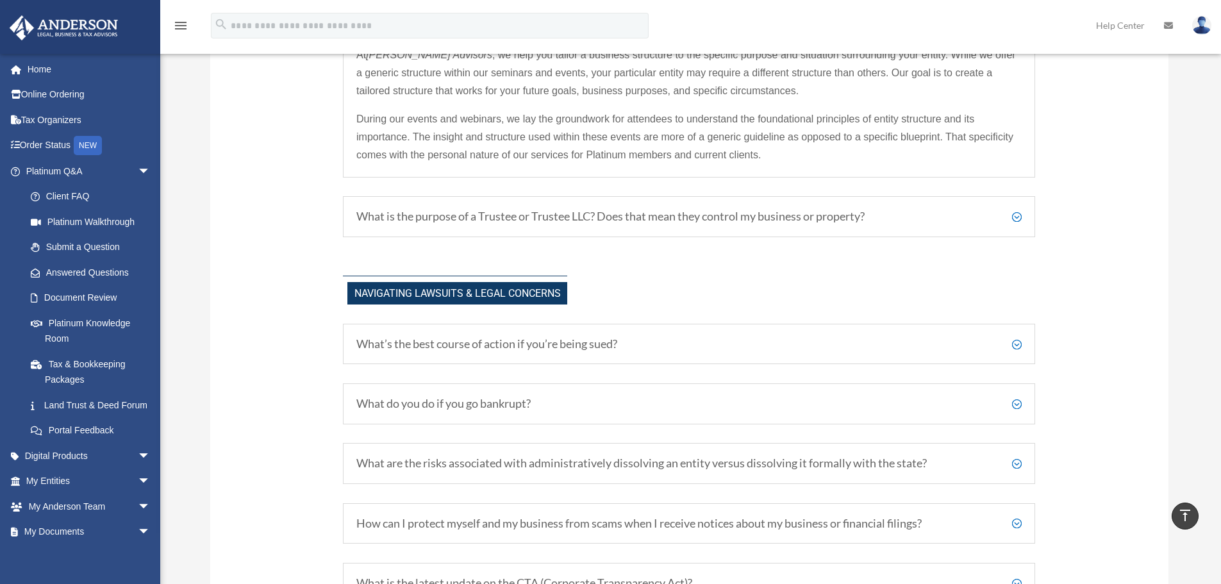
click at [462, 222] on h5 "What is the purpose of a Trustee or Trustee LLC? Does that mean they control my…" at bounding box center [688, 217] width 665 height 14
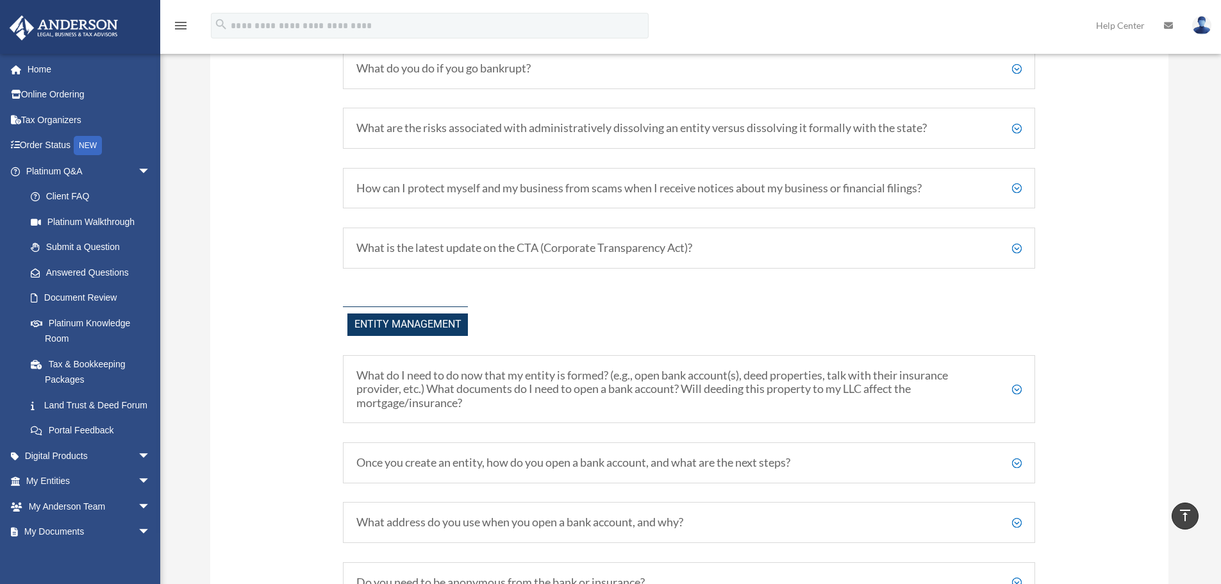
scroll to position [1397, 0]
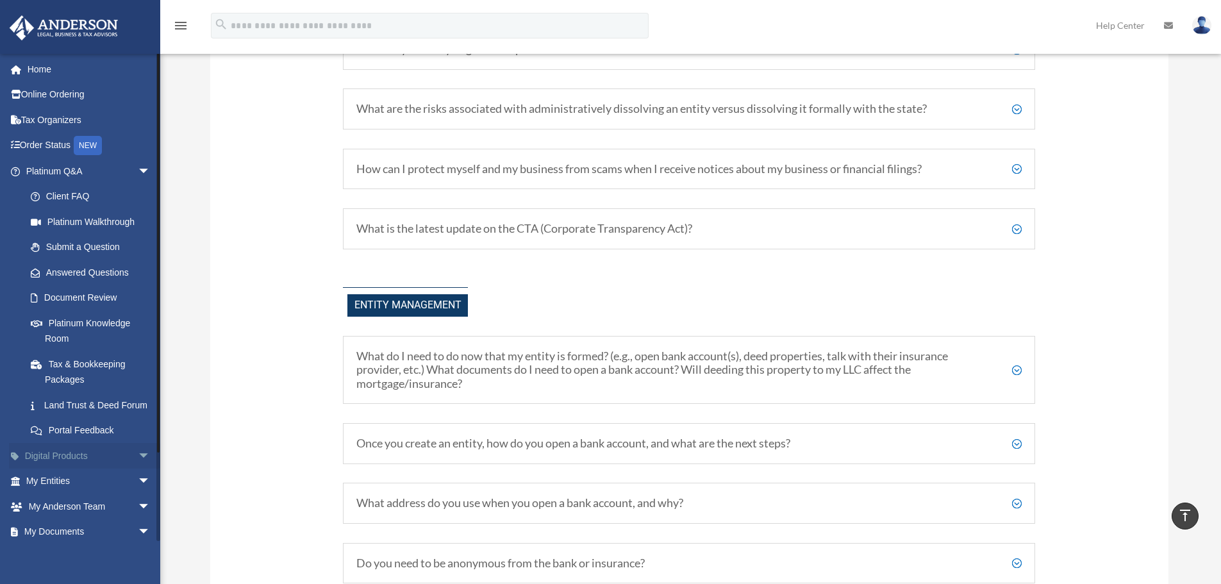
click at [66, 468] on link "Digital Products arrow_drop_down" at bounding box center [89, 456] width 161 height 26
click at [138, 469] on span "arrow_drop_down" at bounding box center [151, 456] width 26 height 26
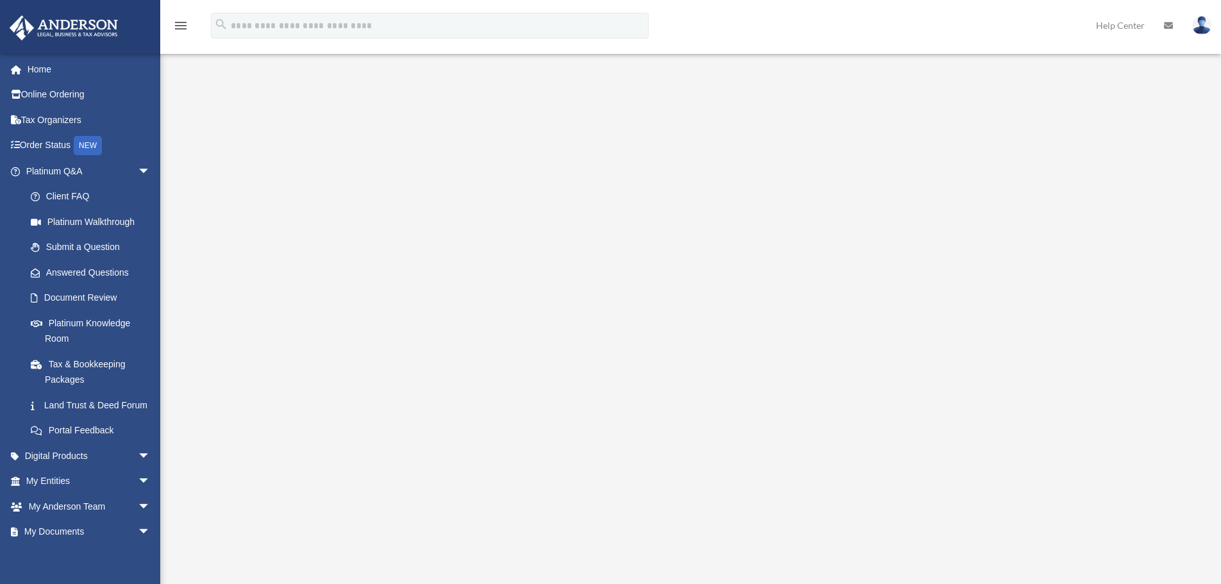
scroll to position [32, 0]
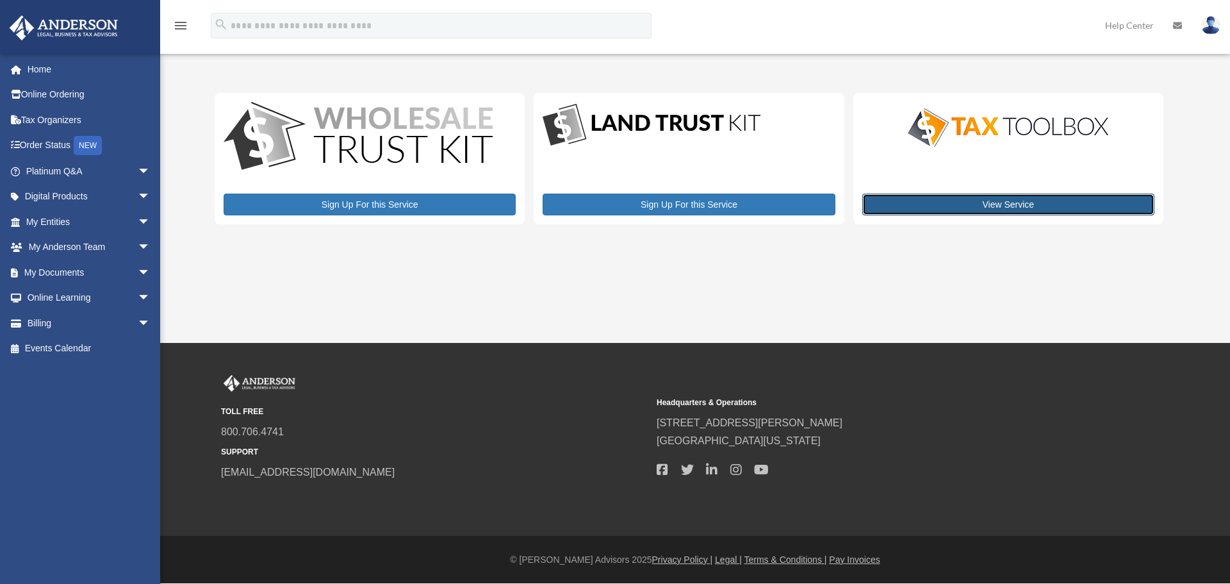
click at [988, 204] on link "View Service" at bounding box center [1008, 205] width 292 height 22
click at [138, 173] on span "arrow_drop_down" at bounding box center [151, 171] width 26 height 26
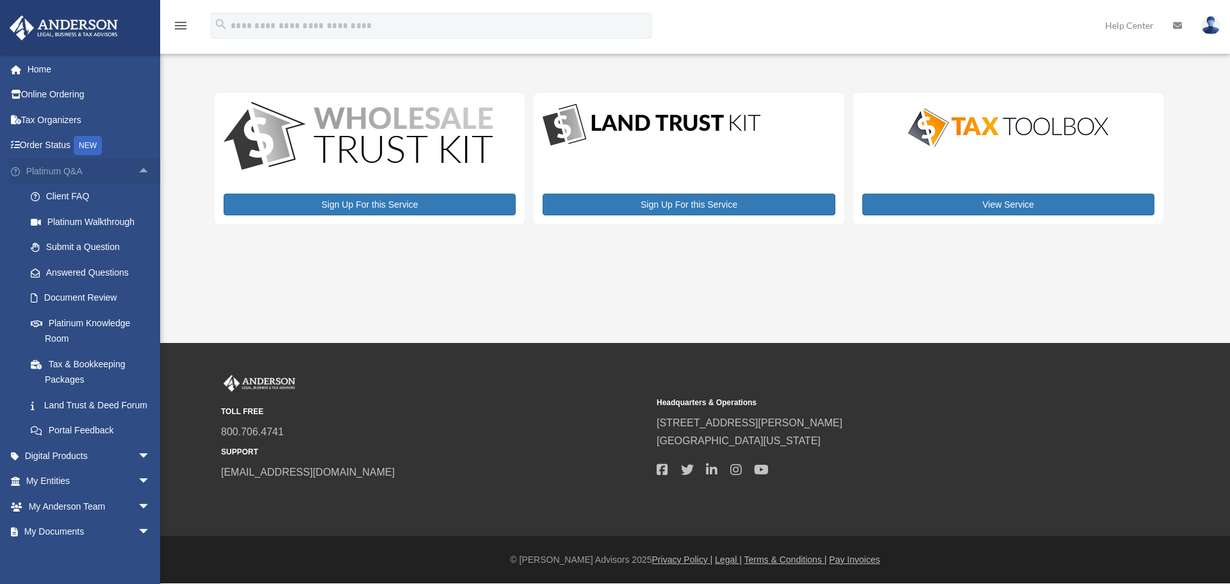
click at [138, 173] on span "arrow_drop_up" at bounding box center [151, 171] width 26 height 26
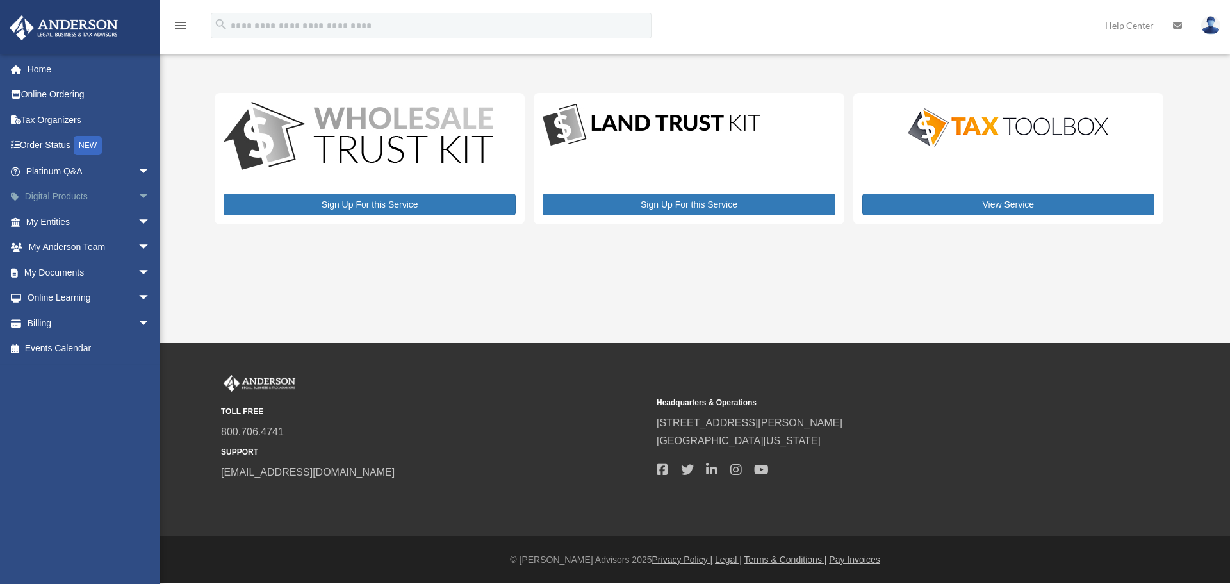
click at [138, 198] on span "arrow_drop_down" at bounding box center [151, 197] width 26 height 26
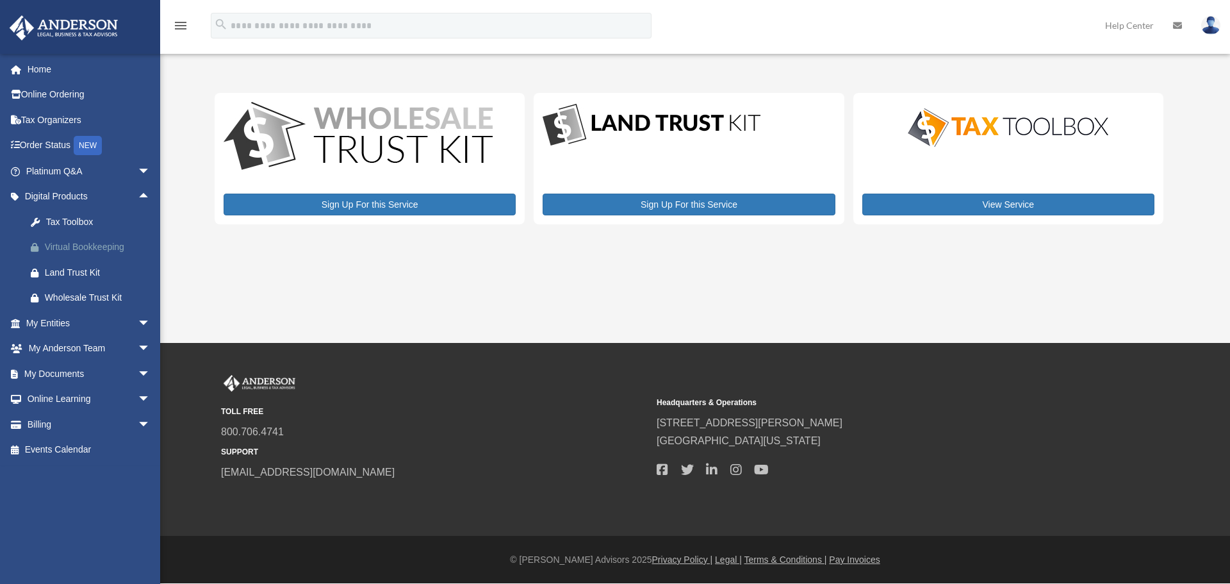
click at [105, 246] on div "Virtual Bookkeeping" at bounding box center [99, 247] width 109 height 16
click at [138, 329] on span "arrow_drop_down" at bounding box center [151, 323] width 26 height 26
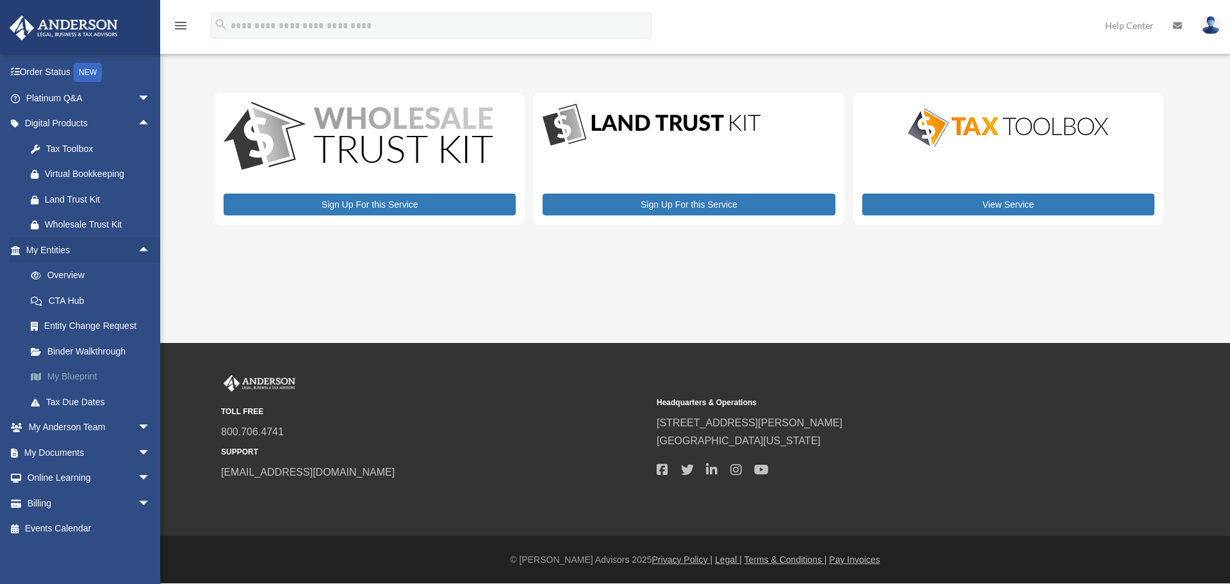
scroll to position [76, 0]
click at [138, 450] on span "arrow_drop_down" at bounding box center [151, 449] width 26 height 26
click at [58, 475] on link "Box" at bounding box center [94, 475] width 152 height 26
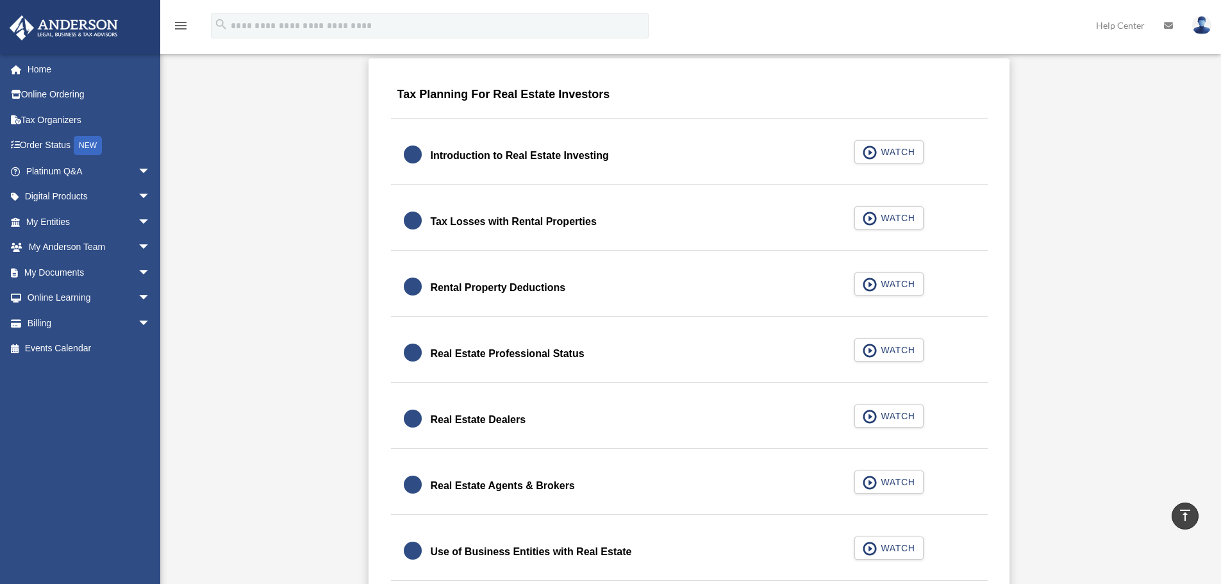
scroll to position [805, 0]
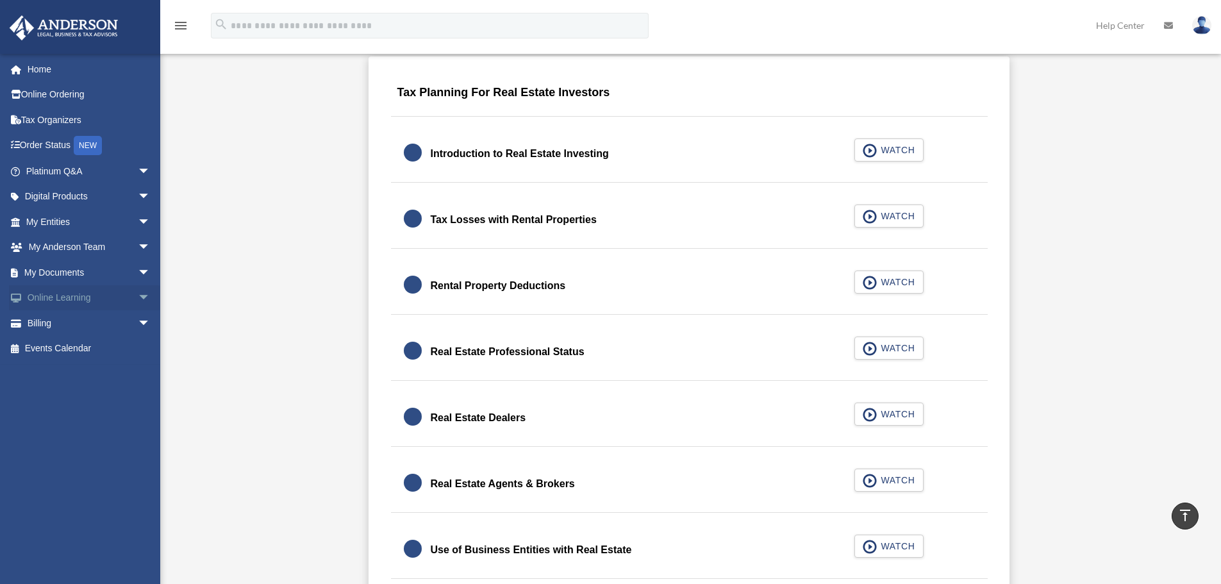
click at [138, 302] on span "arrow_drop_down" at bounding box center [151, 298] width 26 height 26
click at [140, 274] on span "arrow_drop_down" at bounding box center [151, 273] width 26 height 26
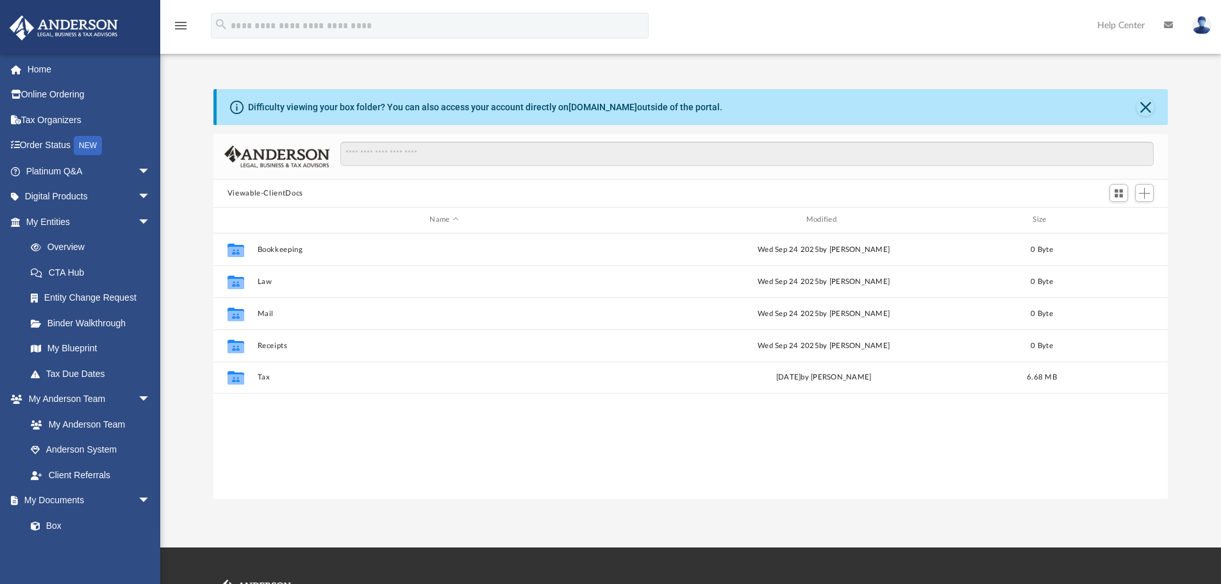
scroll to position [282, 944]
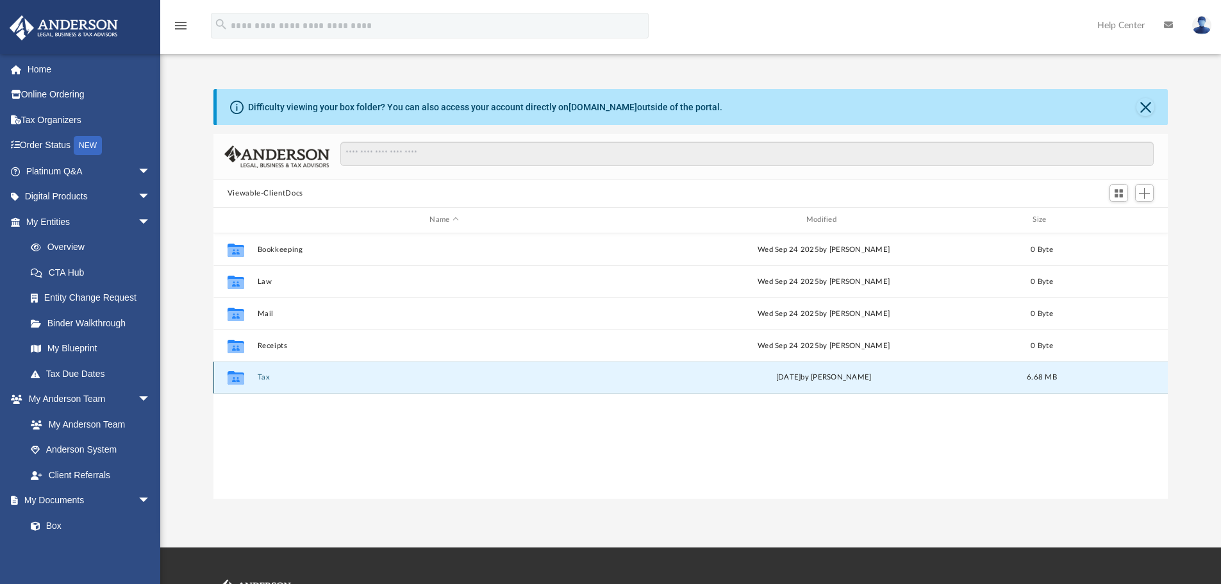
click at [259, 378] on button "Tax" at bounding box center [444, 377] width 374 height 8
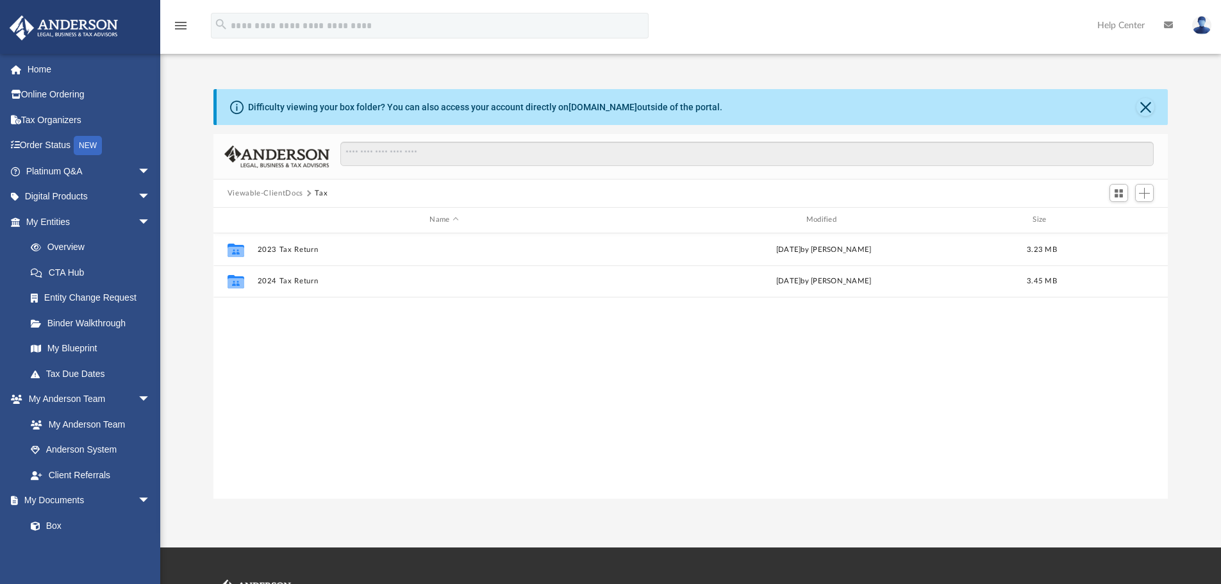
click at [286, 197] on button "Viewable-ClientDocs" at bounding box center [265, 194] width 76 height 12
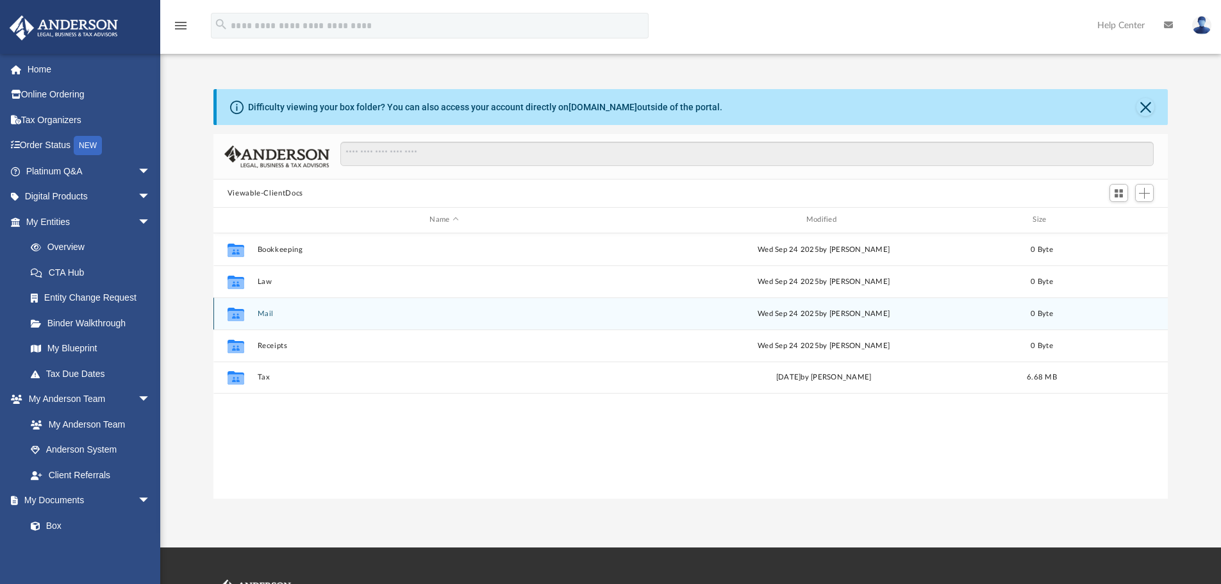
click at [264, 319] on div "Collaborated Folder Mail Wed Sep 24 2025 by Charles Rogler 0 Byte" at bounding box center [690, 313] width 955 height 32
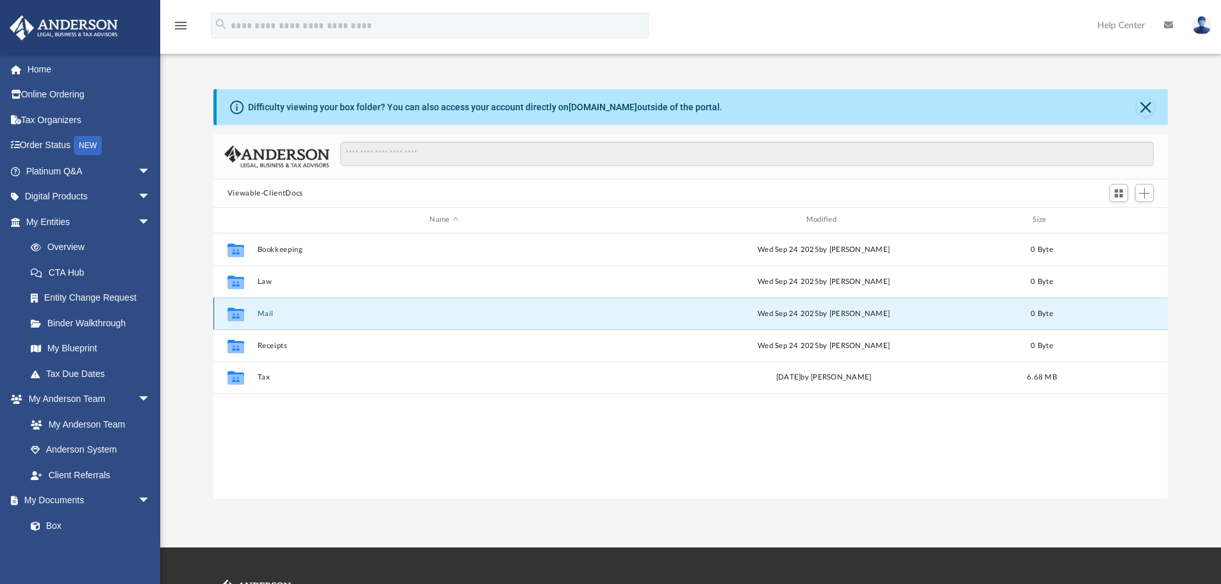
click at [263, 310] on button "Mail" at bounding box center [444, 313] width 374 height 8
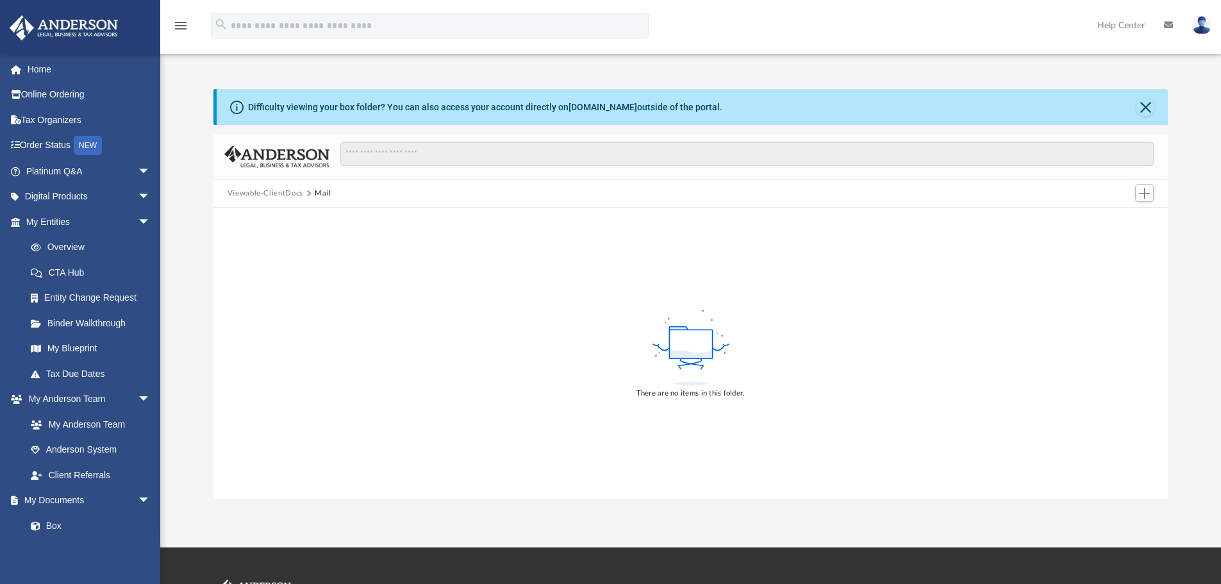
click at [276, 188] on button "Viewable-ClientDocs" at bounding box center [265, 194] width 76 height 12
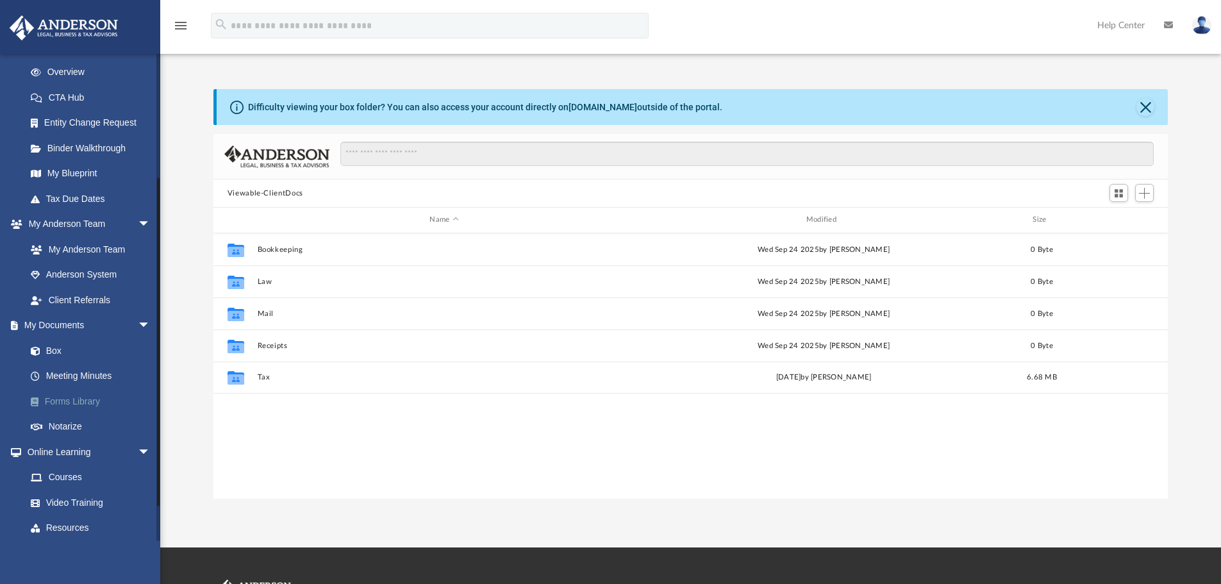
scroll to position [178, 0]
click at [81, 373] on link "Meeting Minutes" at bounding box center [94, 373] width 152 height 26
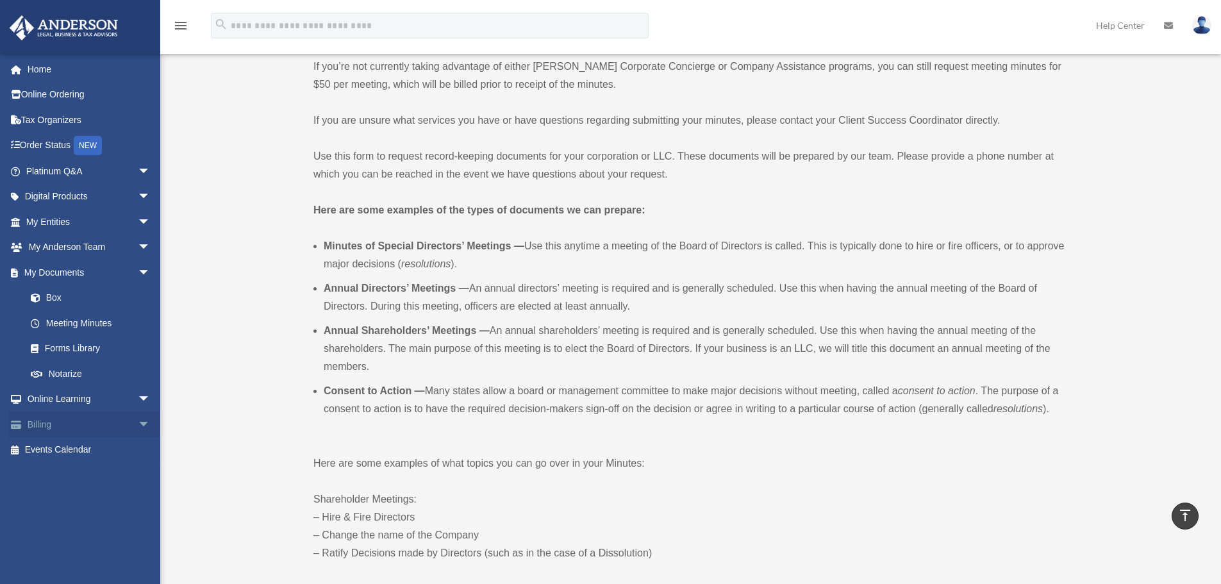
scroll to position [242, 0]
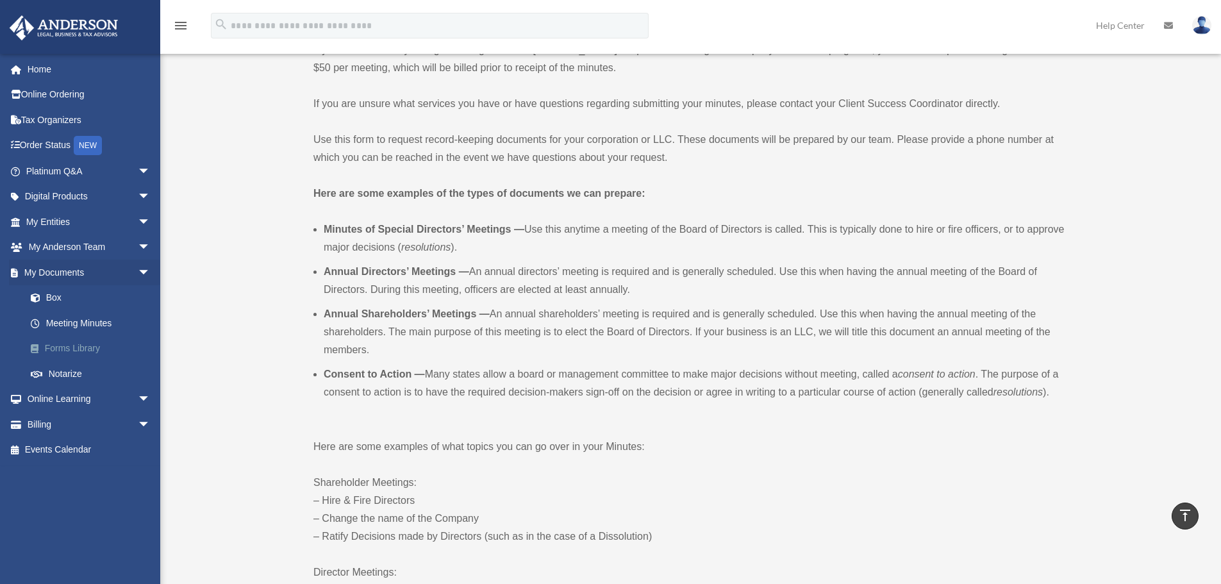
click at [76, 351] on link "Forms Library" at bounding box center [94, 349] width 152 height 26
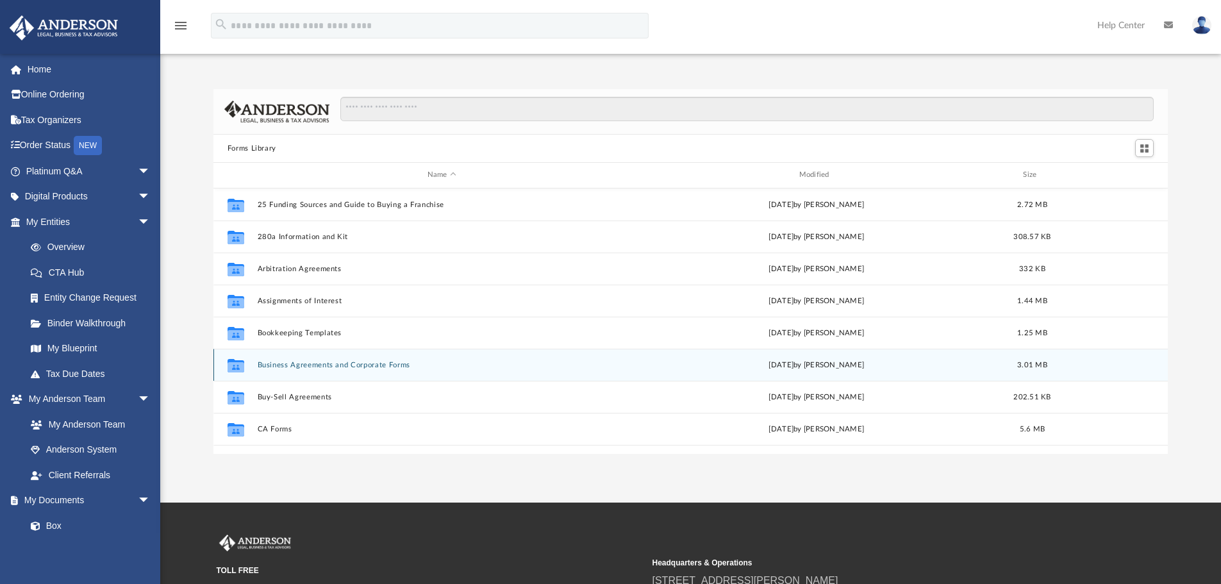
scroll to position [282, 944]
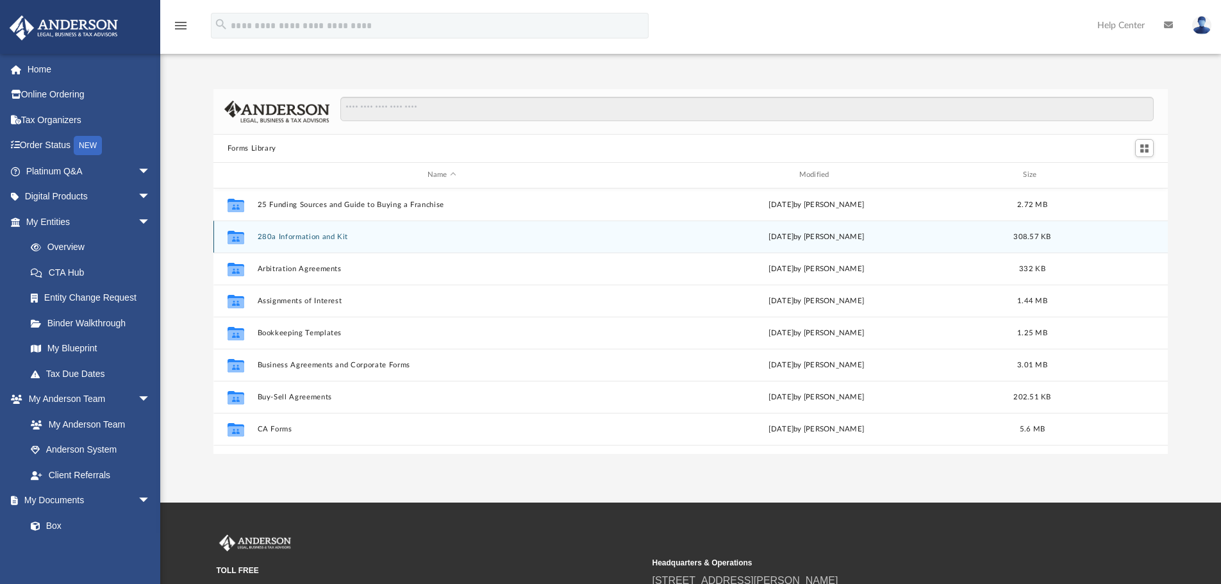
click at [295, 238] on button "280a Information and Kit" at bounding box center [441, 237] width 369 height 8
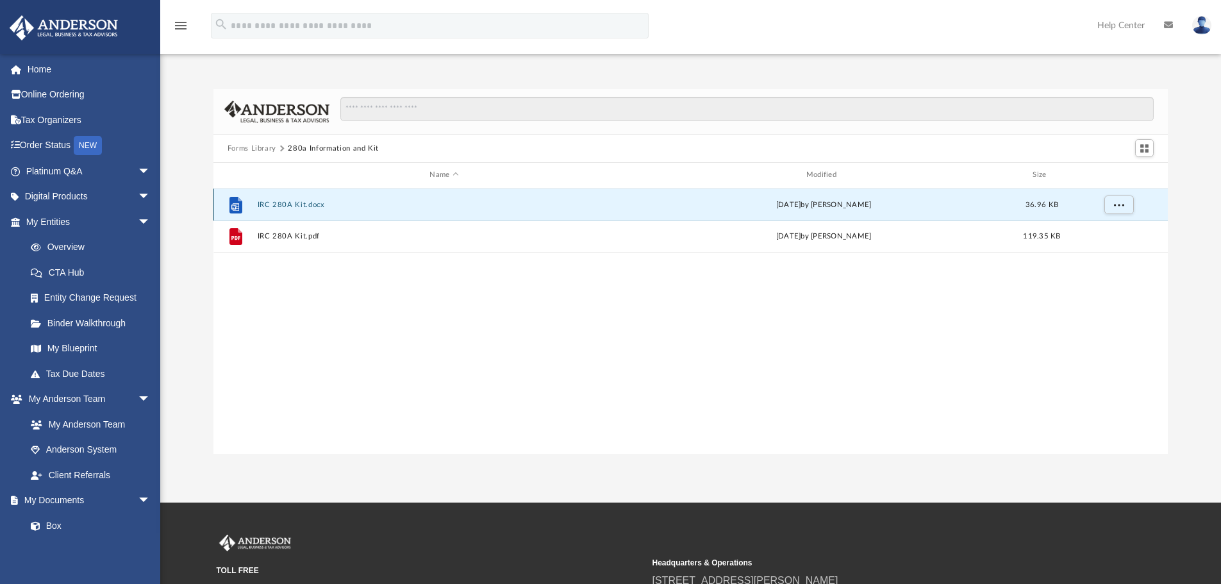
click at [274, 208] on button "IRC 280A Kit.docx" at bounding box center [444, 205] width 374 height 8
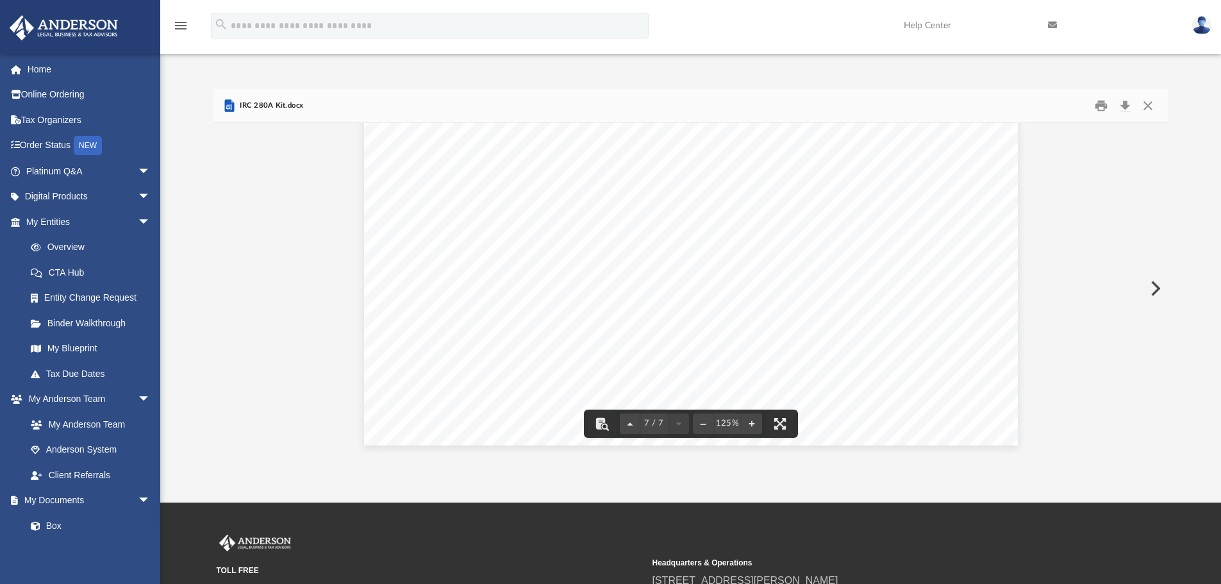
scroll to position [5724, 0]
click at [1144, 105] on button "Close" at bounding box center [1147, 106] width 23 height 20
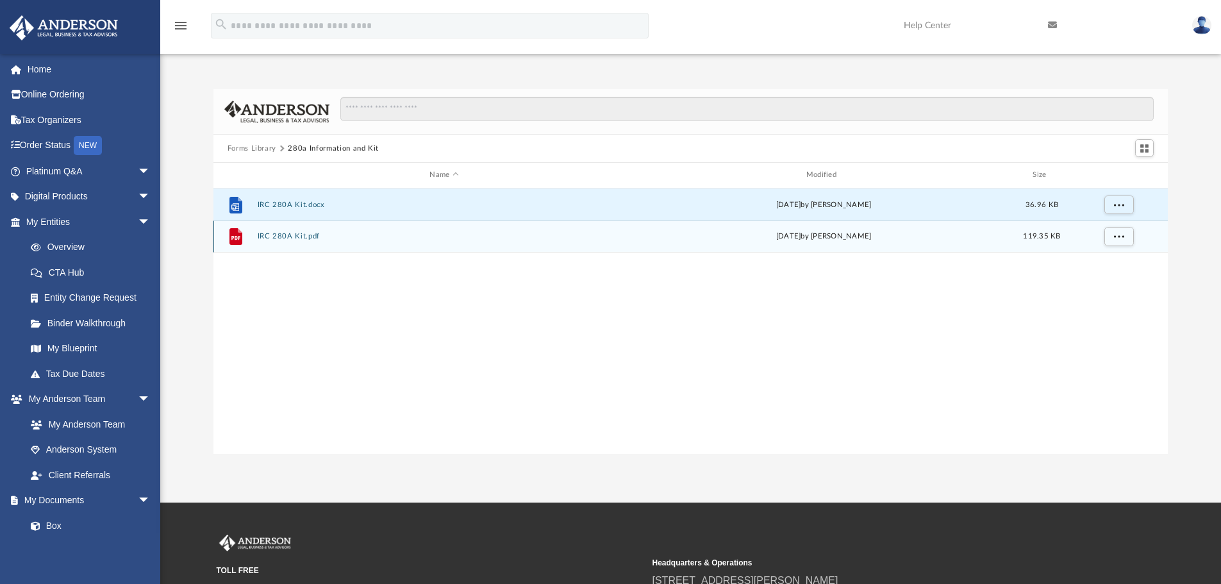
click at [272, 237] on button "IRC 280A Kit.pdf" at bounding box center [444, 236] width 374 height 8
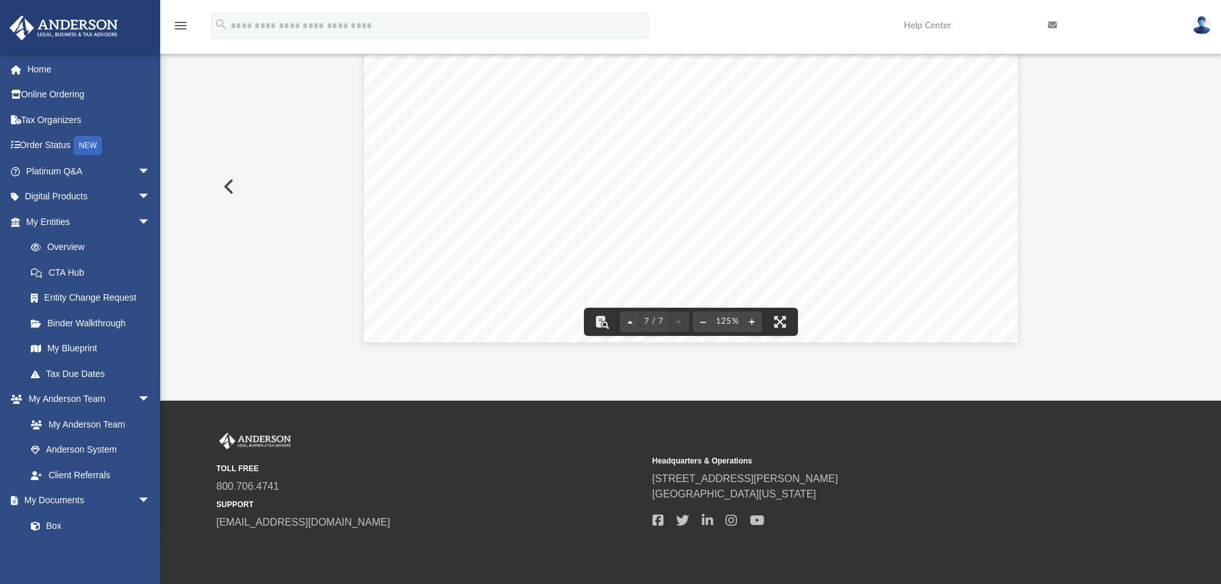
scroll to position [148, 0]
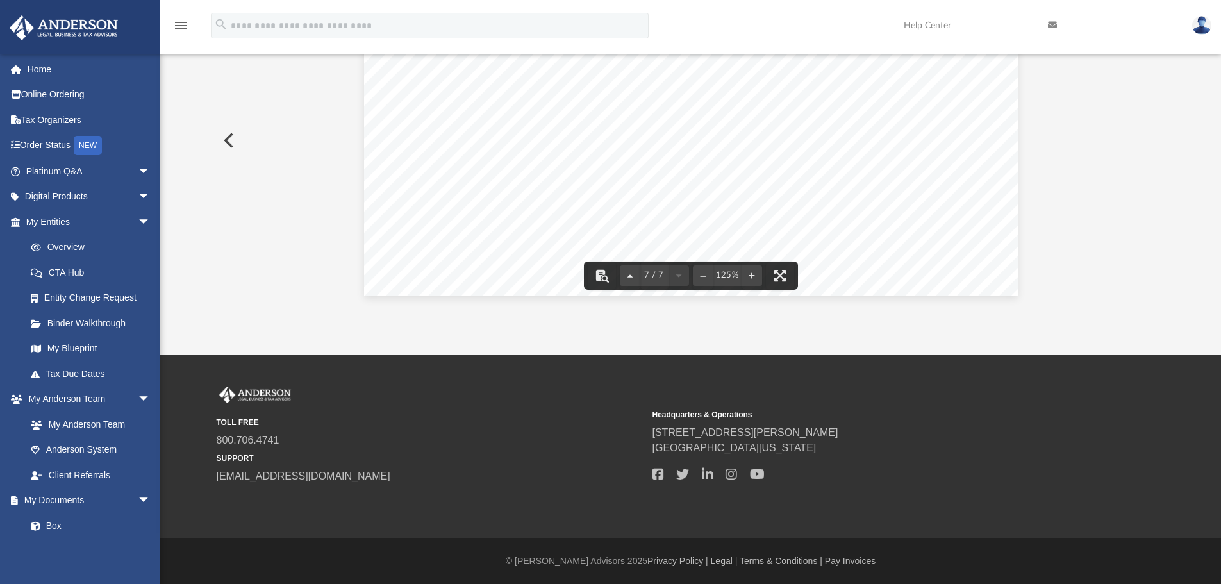
click at [229, 148] on button "Preview" at bounding box center [227, 140] width 28 height 36
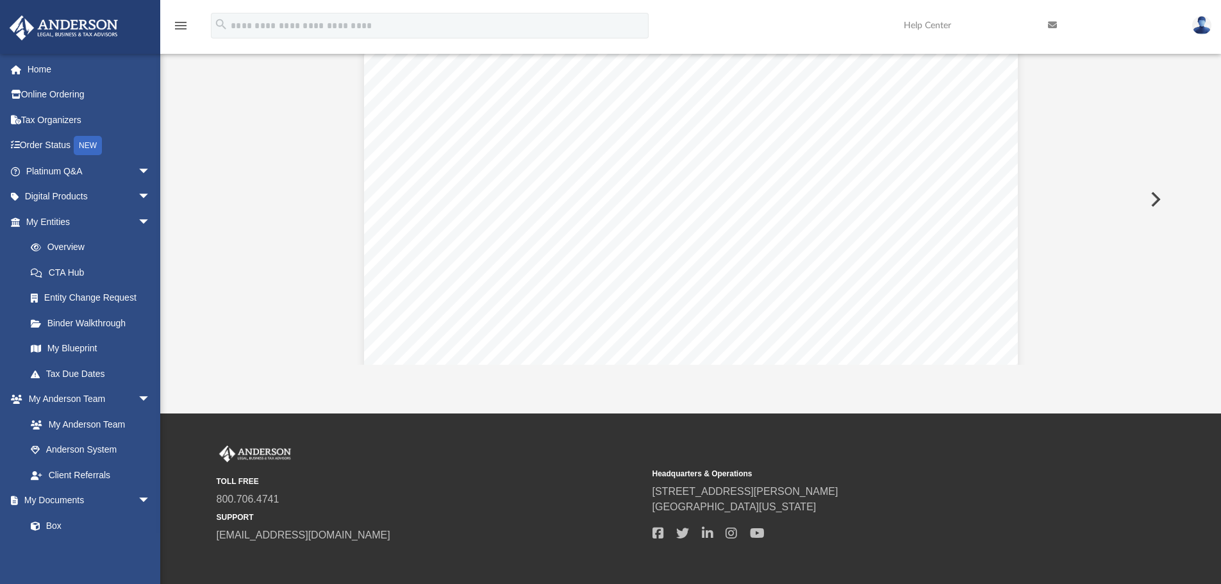
scroll to position [5190, 0]
click at [138, 197] on span "arrow_drop_down" at bounding box center [151, 197] width 26 height 26
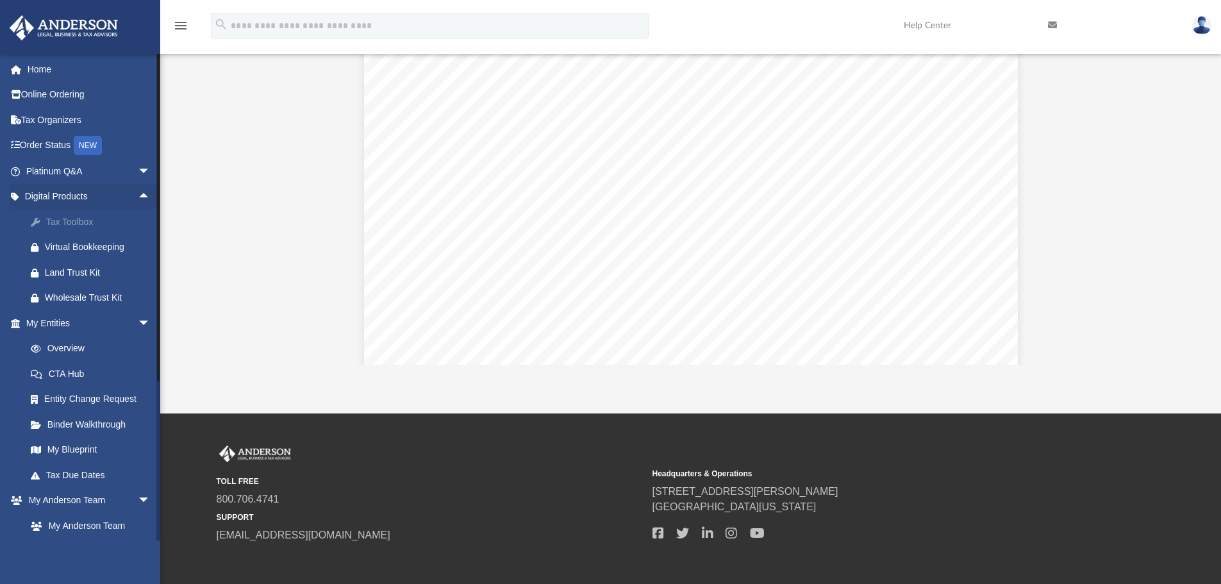
click at [99, 225] on div "Tax Toolbox" at bounding box center [99, 222] width 109 height 16
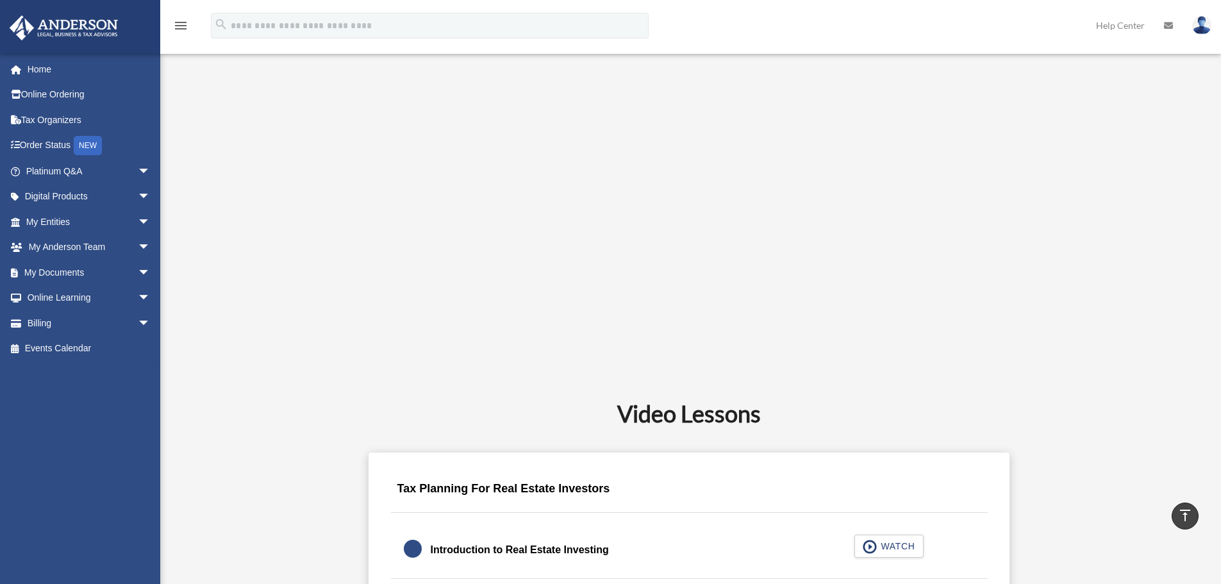
scroll to position [29, 0]
